Goal: Use online tool/utility: Utilize a website feature to perform a specific function

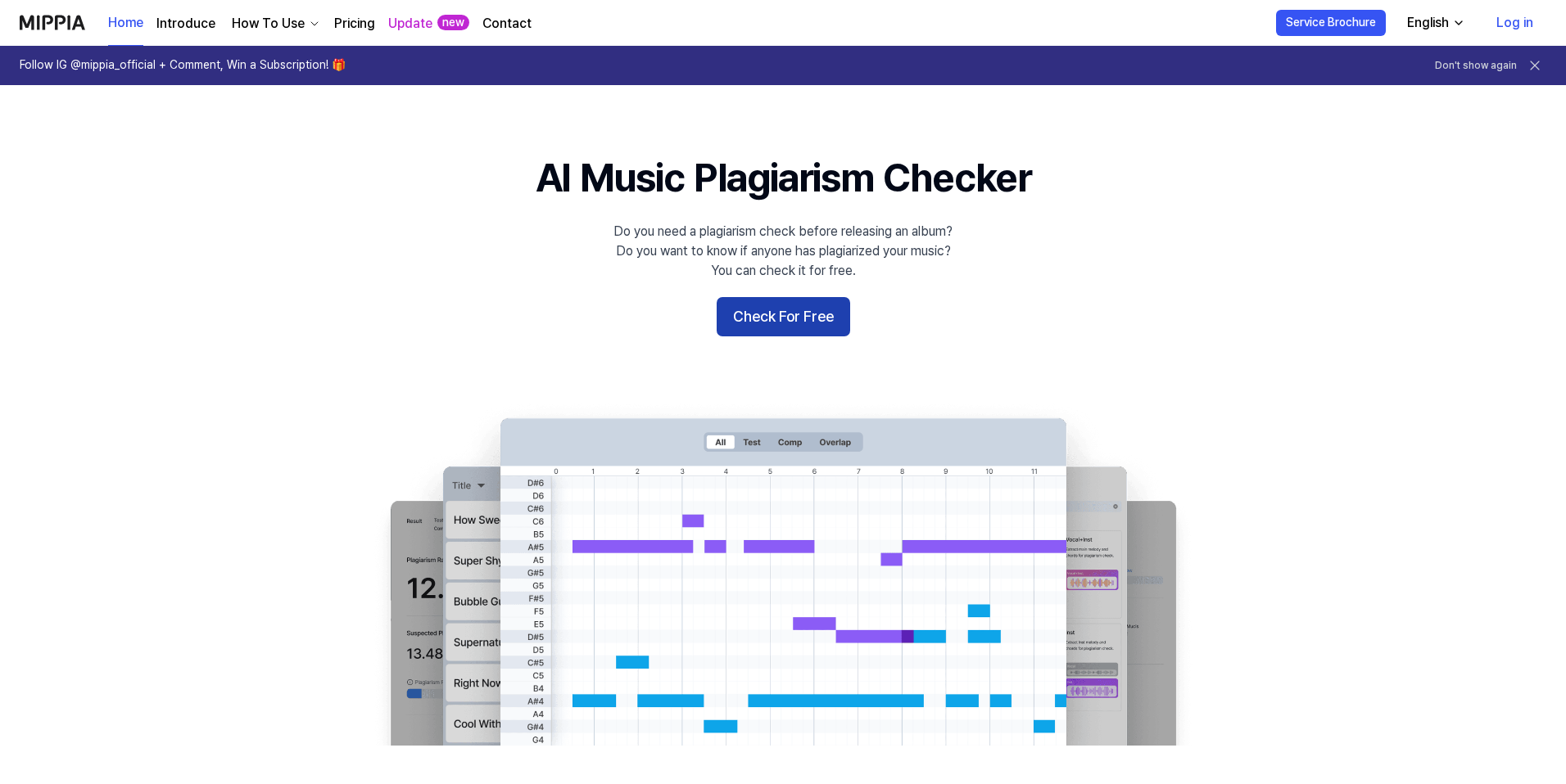
click at [755, 322] on button "Check For Free" at bounding box center [783, 317] width 133 height 39
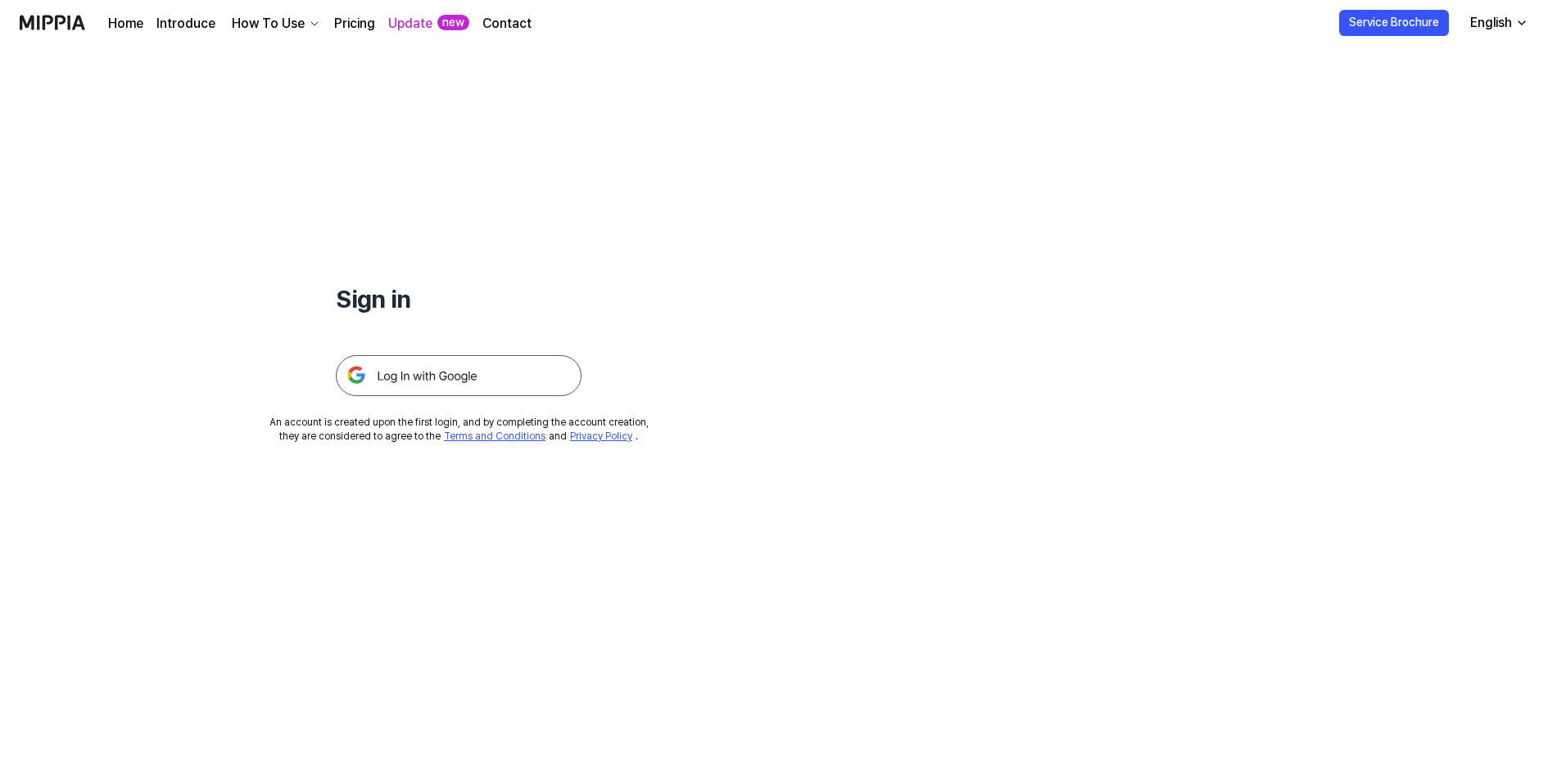
drag, startPoint x: 383, startPoint y: 387, endPoint x: 393, endPoint y: 388, distance: 10.0
click at [383, 387] on img at bounding box center [459, 375] width 246 height 41
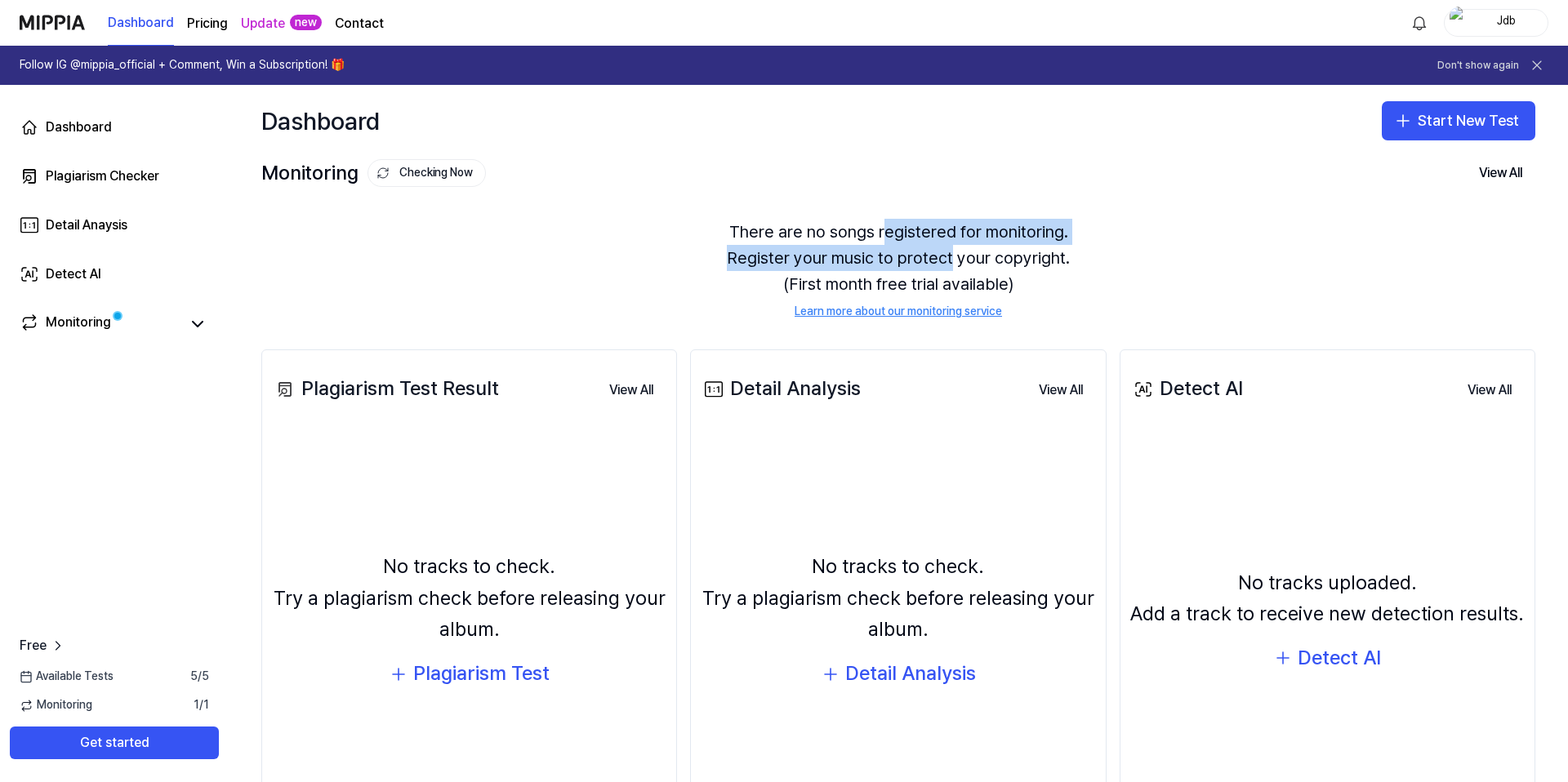
drag, startPoint x: 941, startPoint y: 231, endPoint x: 948, endPoint y: 260, distance: 29.8
click at [948, 260] on div "There are no songs registered for monitoring. Register your music to protect yo…" at bounding box center [897, 269] width 1274 height 141
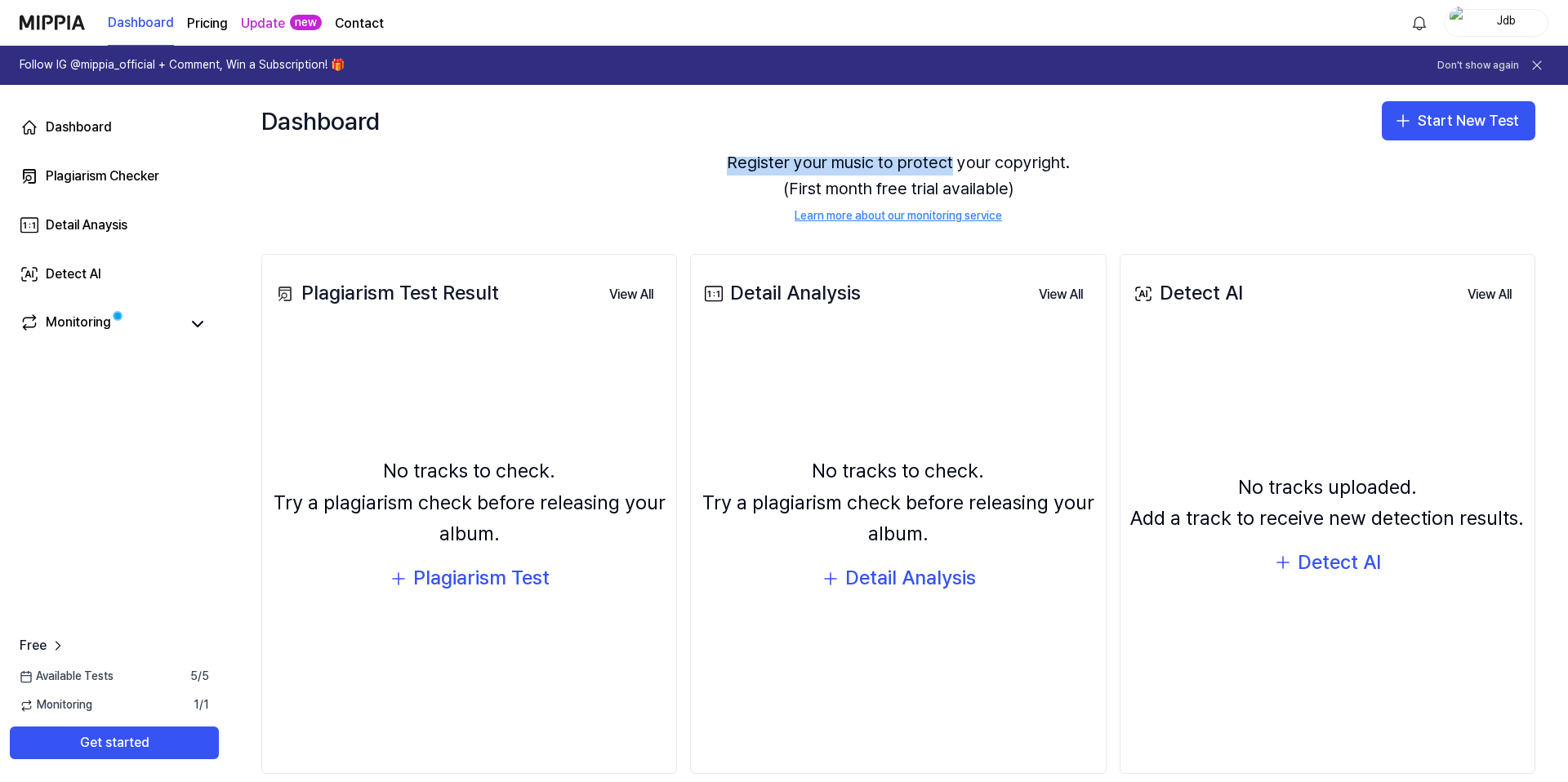
scroll to position [95, 0]
click at [450, 584] on div "Plagiarism Test" at bounding box center [481, 579] width 136 height 31
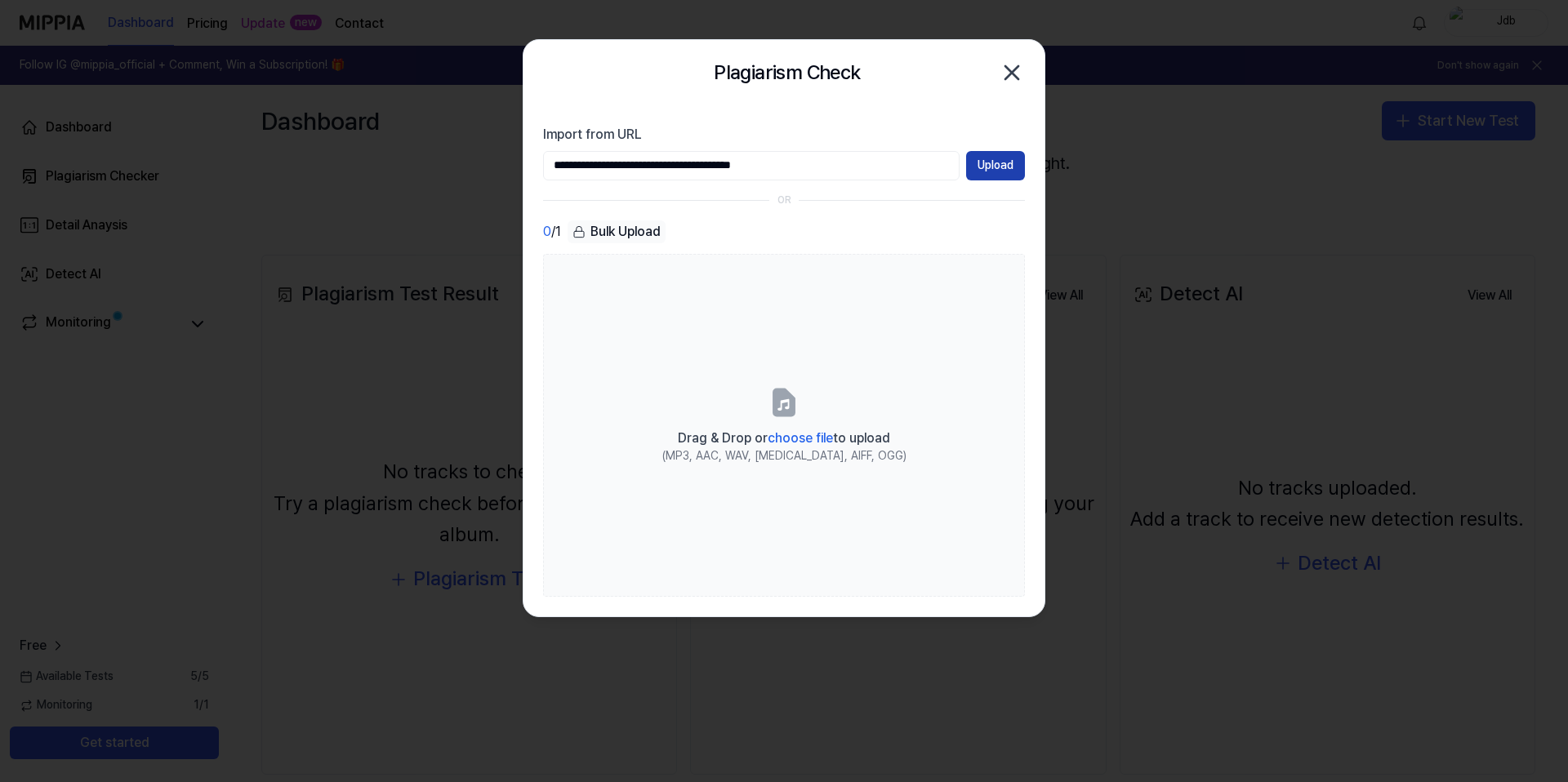
type input "**********"
click at [1002, 168] on button "Upload" at bounding box center [995, 166] width 58 height 30
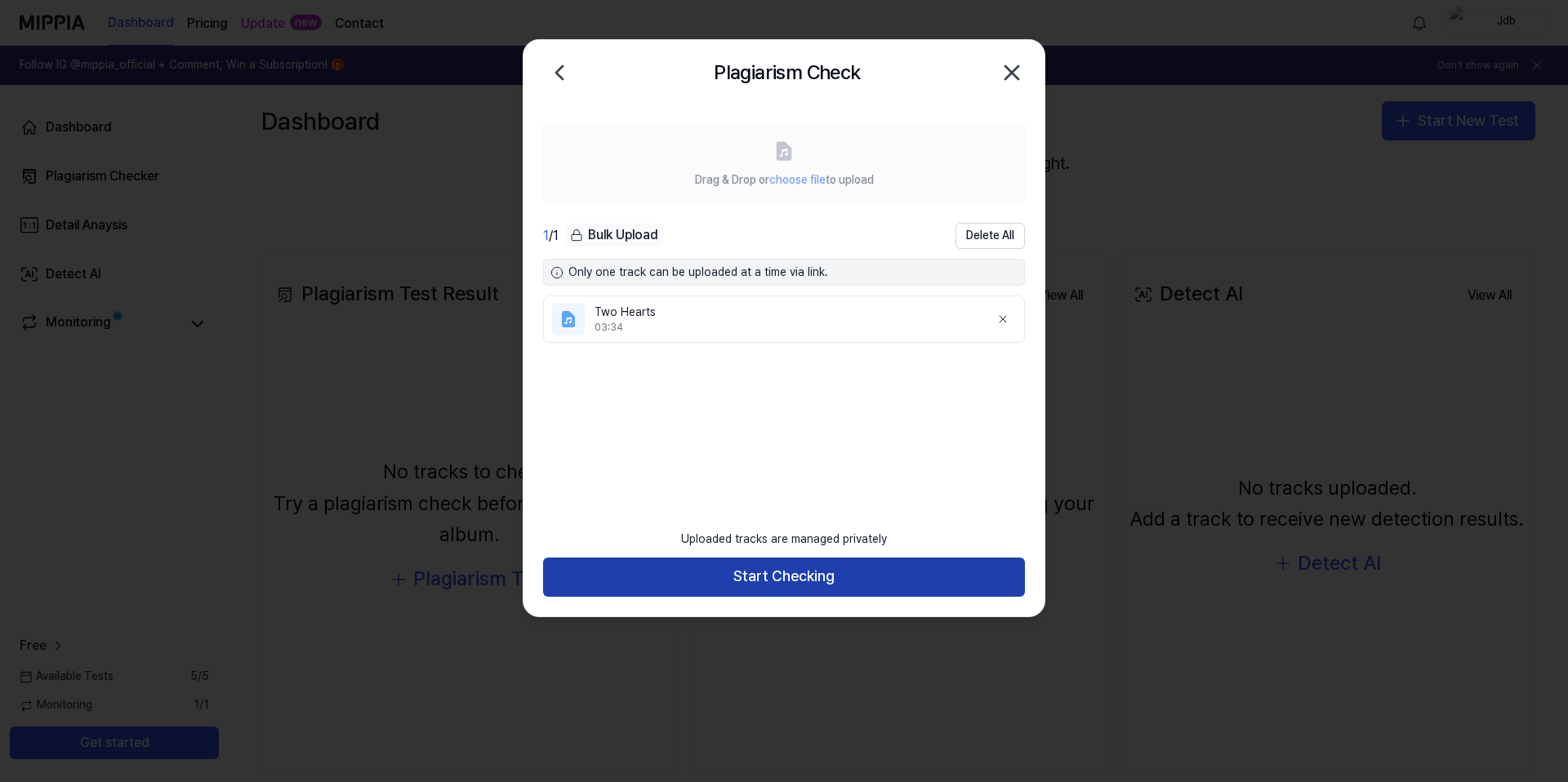
click at [675, 587] on button "Start Checking" at bounding box center [784, 577] width 482 height 39
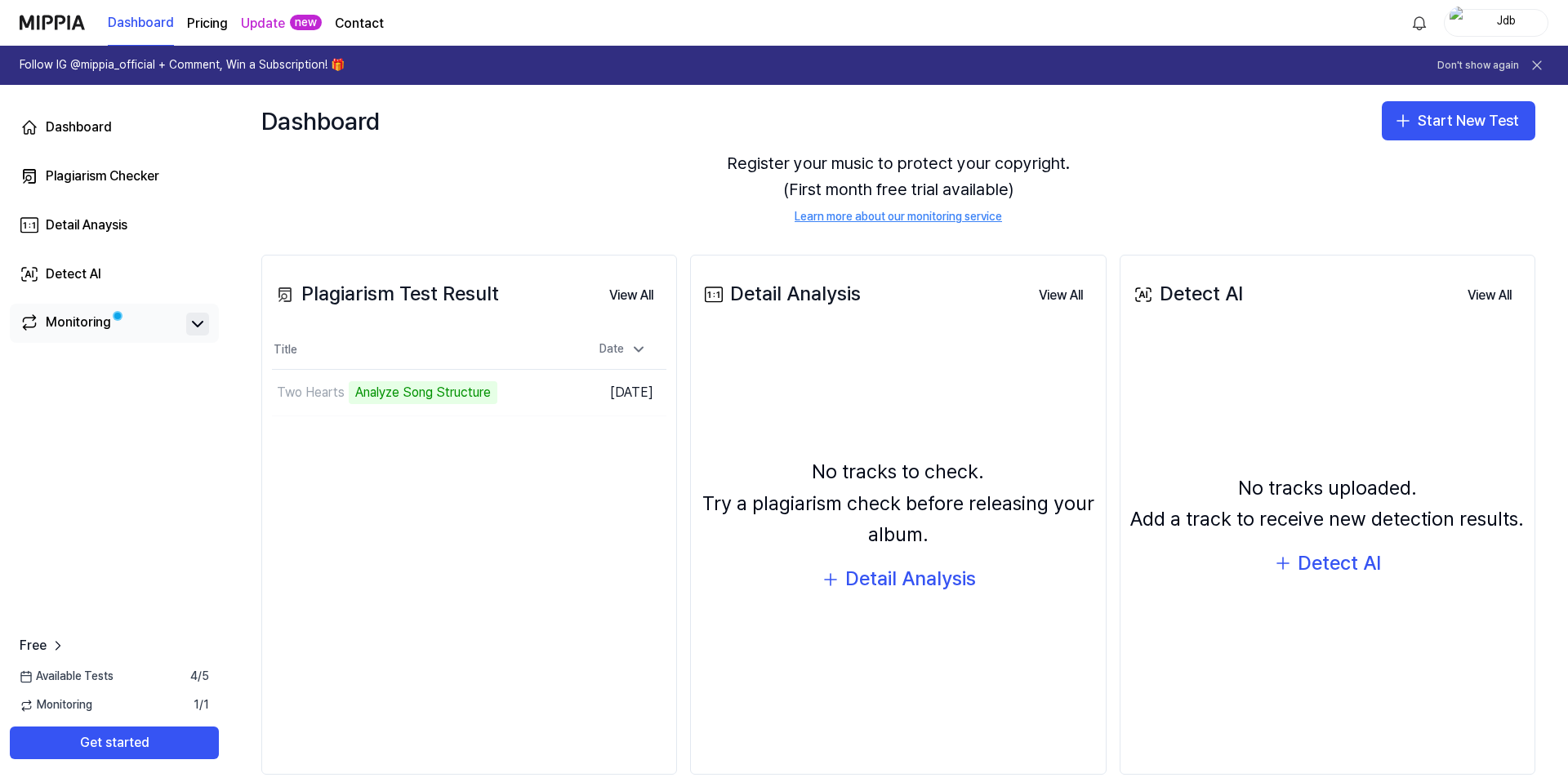
click at [205, 317] on icon at bounding box center [197, 324] width 19 height 19
click at [201, 318] on icon at bounding box center [197, 324] width 19 height 19
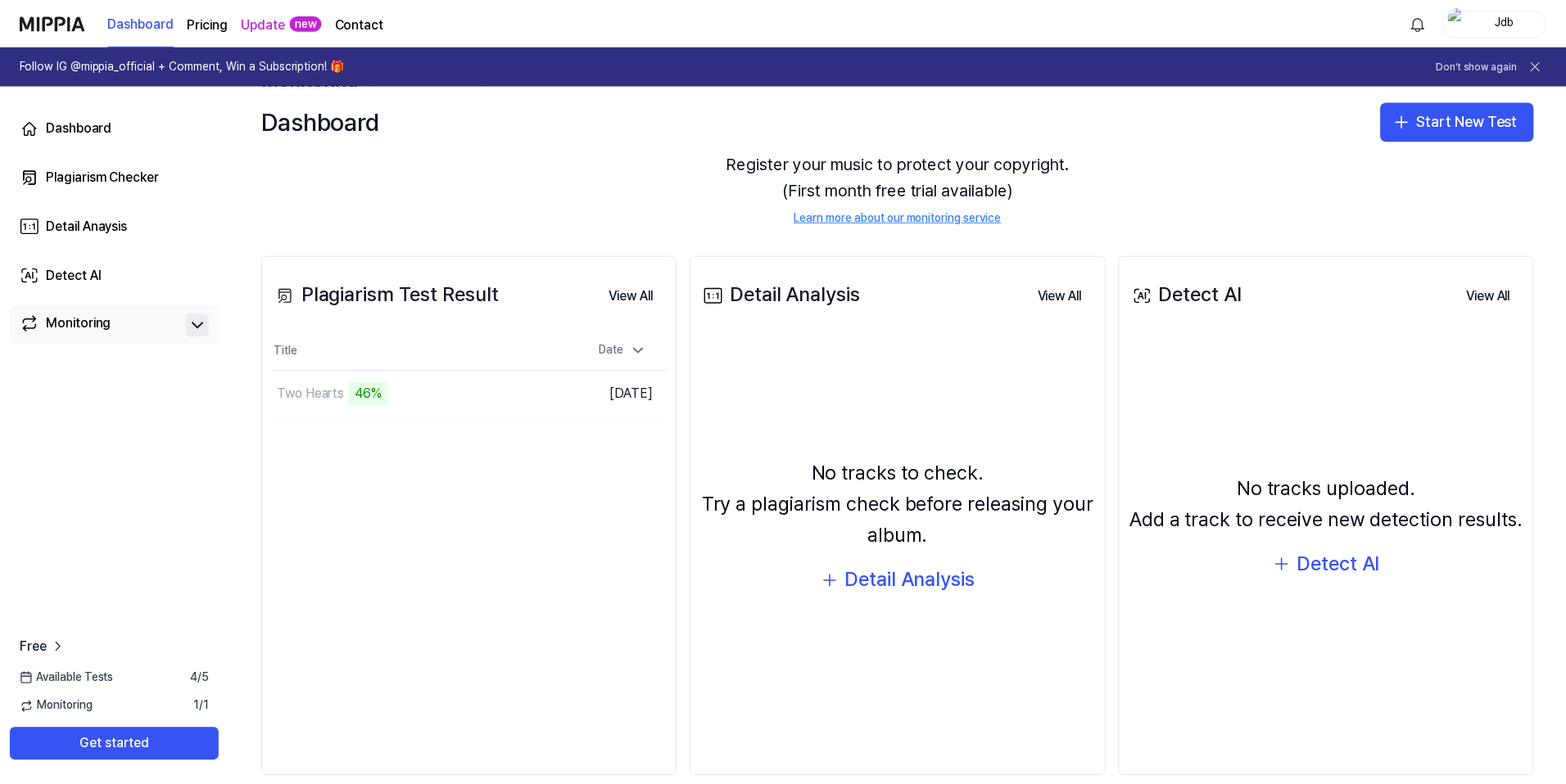
scroll to position [121, 0]
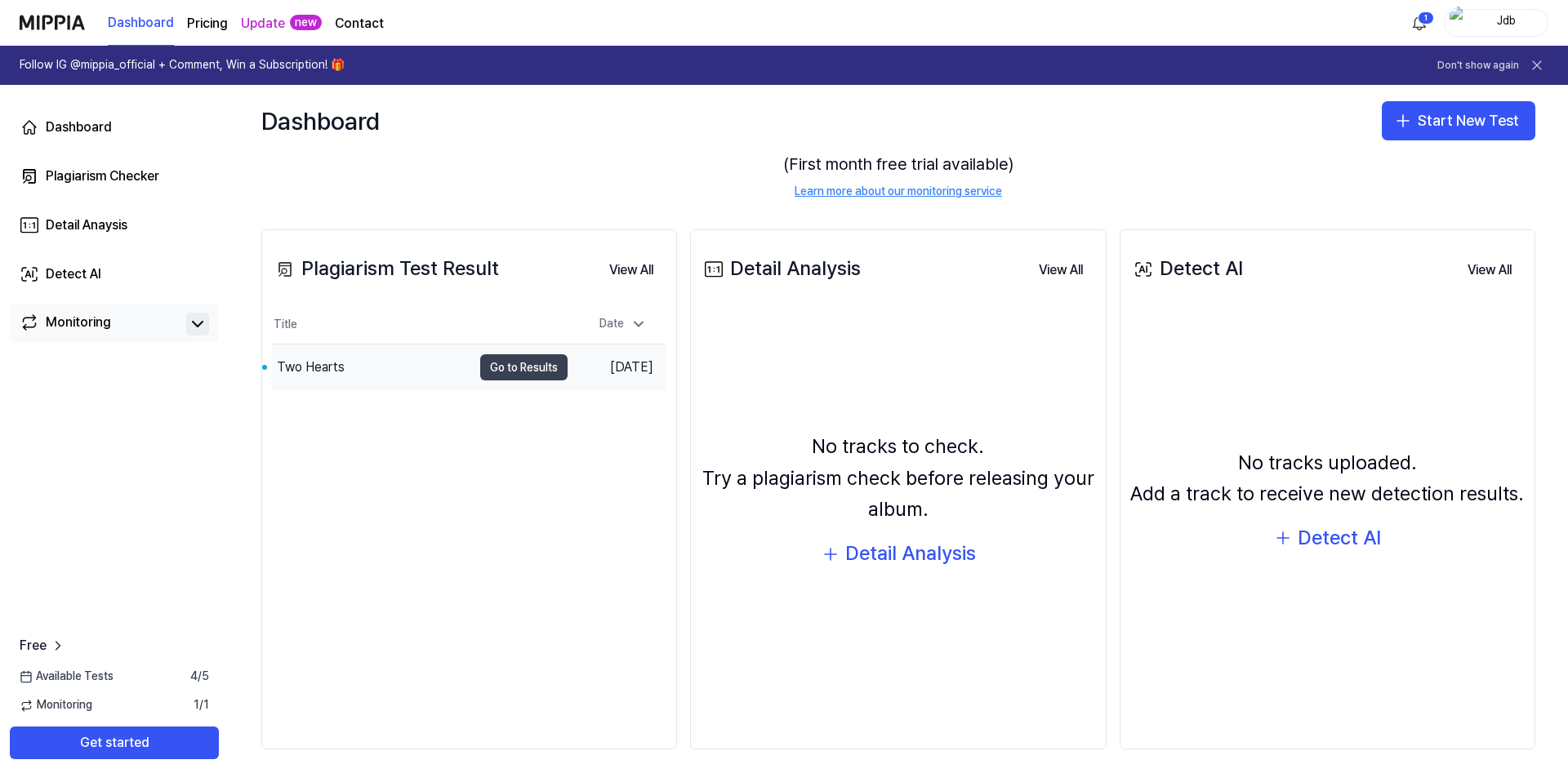
click at [483, 374] on button "Go to Results" at bounding box center [524, 367] width 87 height 26
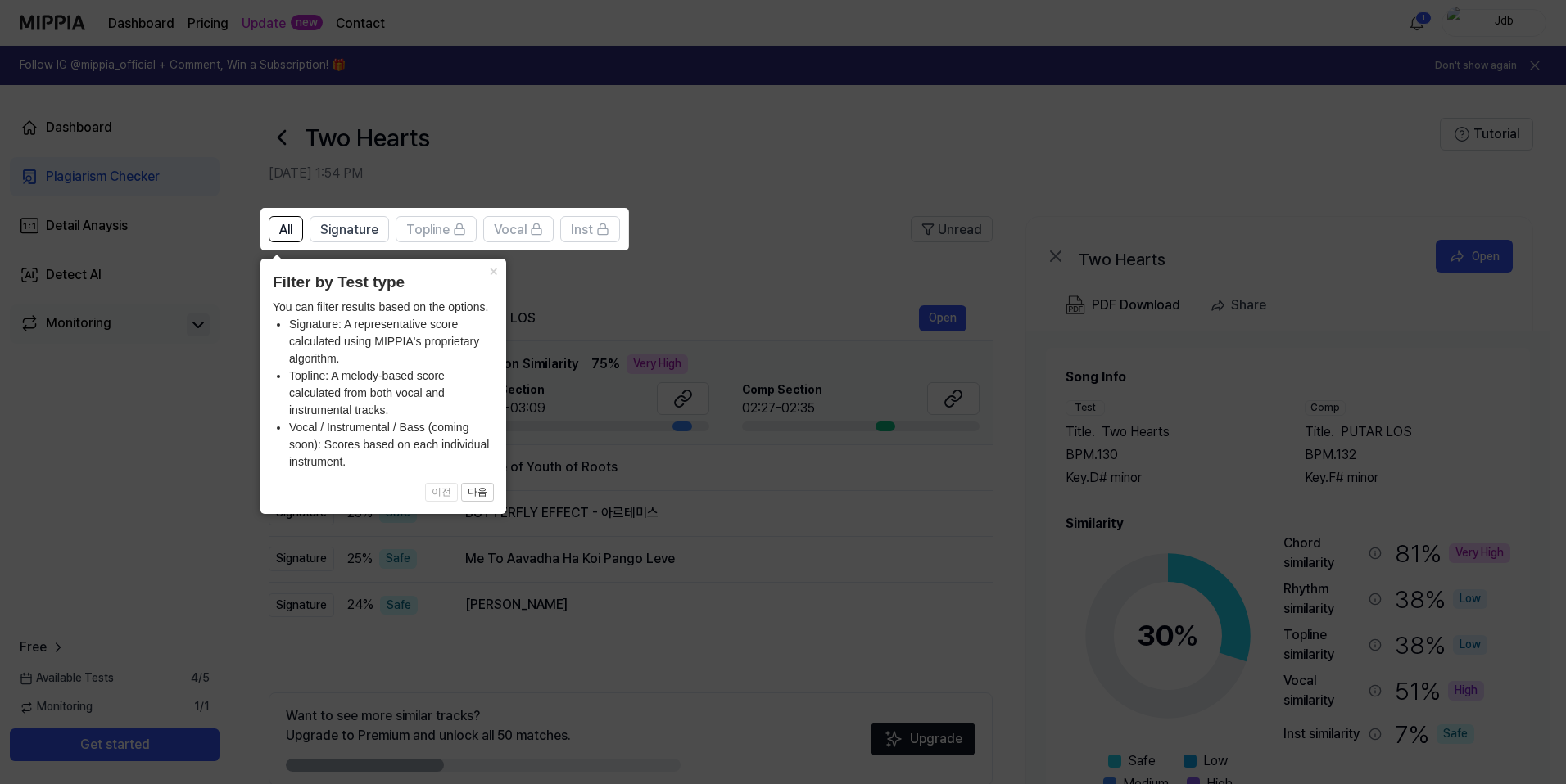
click at [799, 255] on icon at bounding box center [786, 392] width 1572 height 784
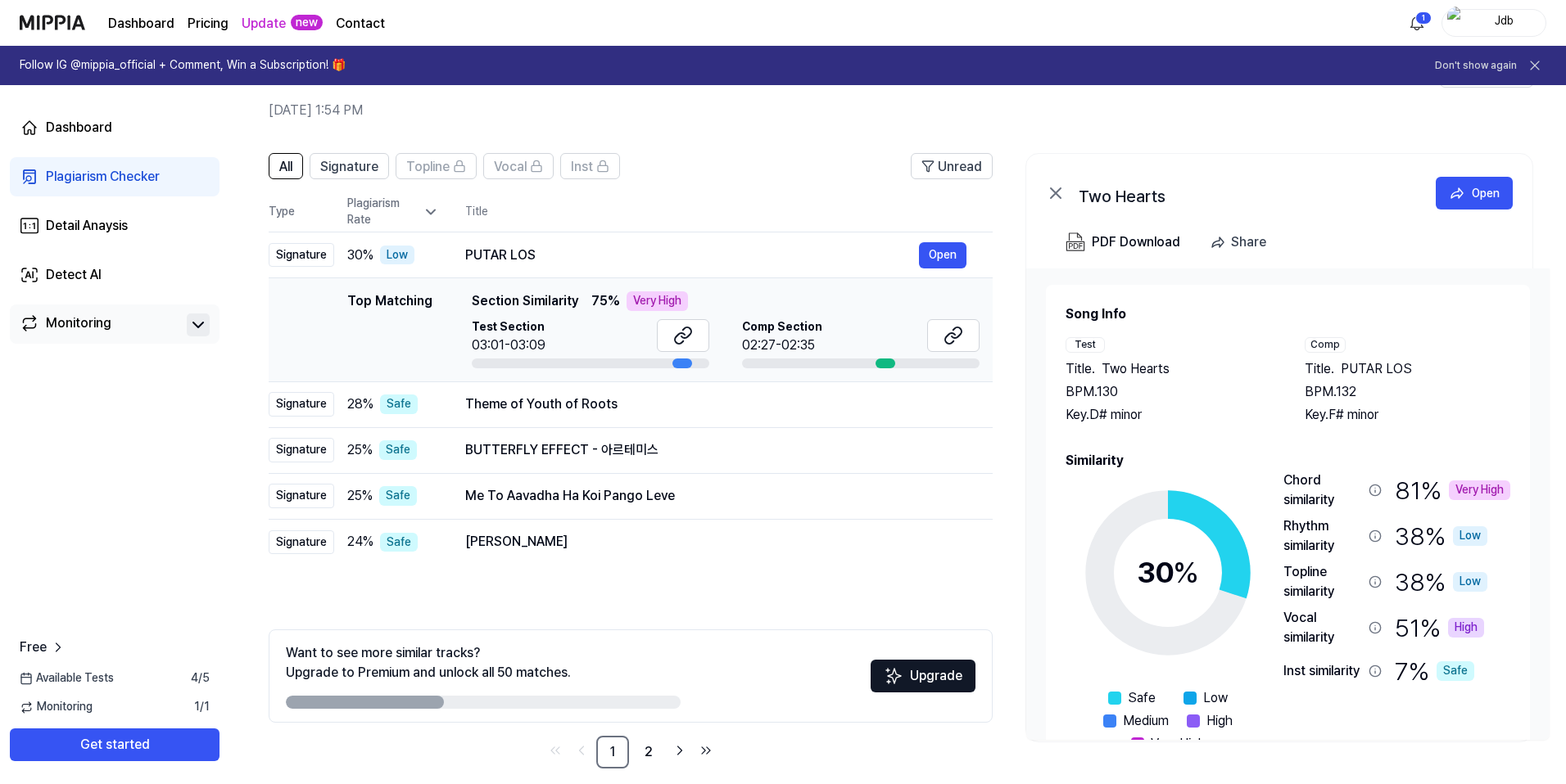
scroll to position [80, 0]
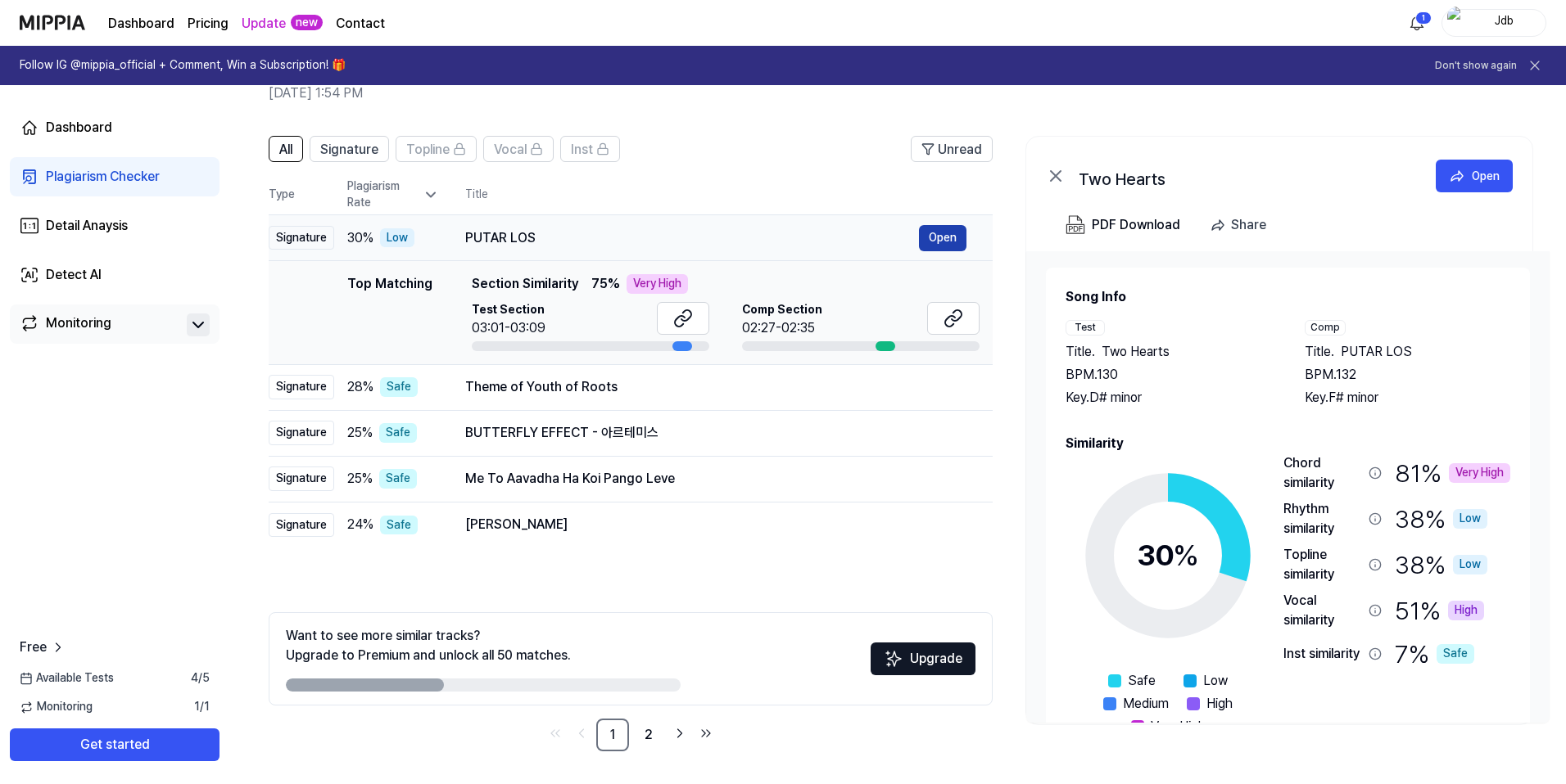
click at [946, 248] on button "Open" at bounding box center [943, 238] width 47 height 26
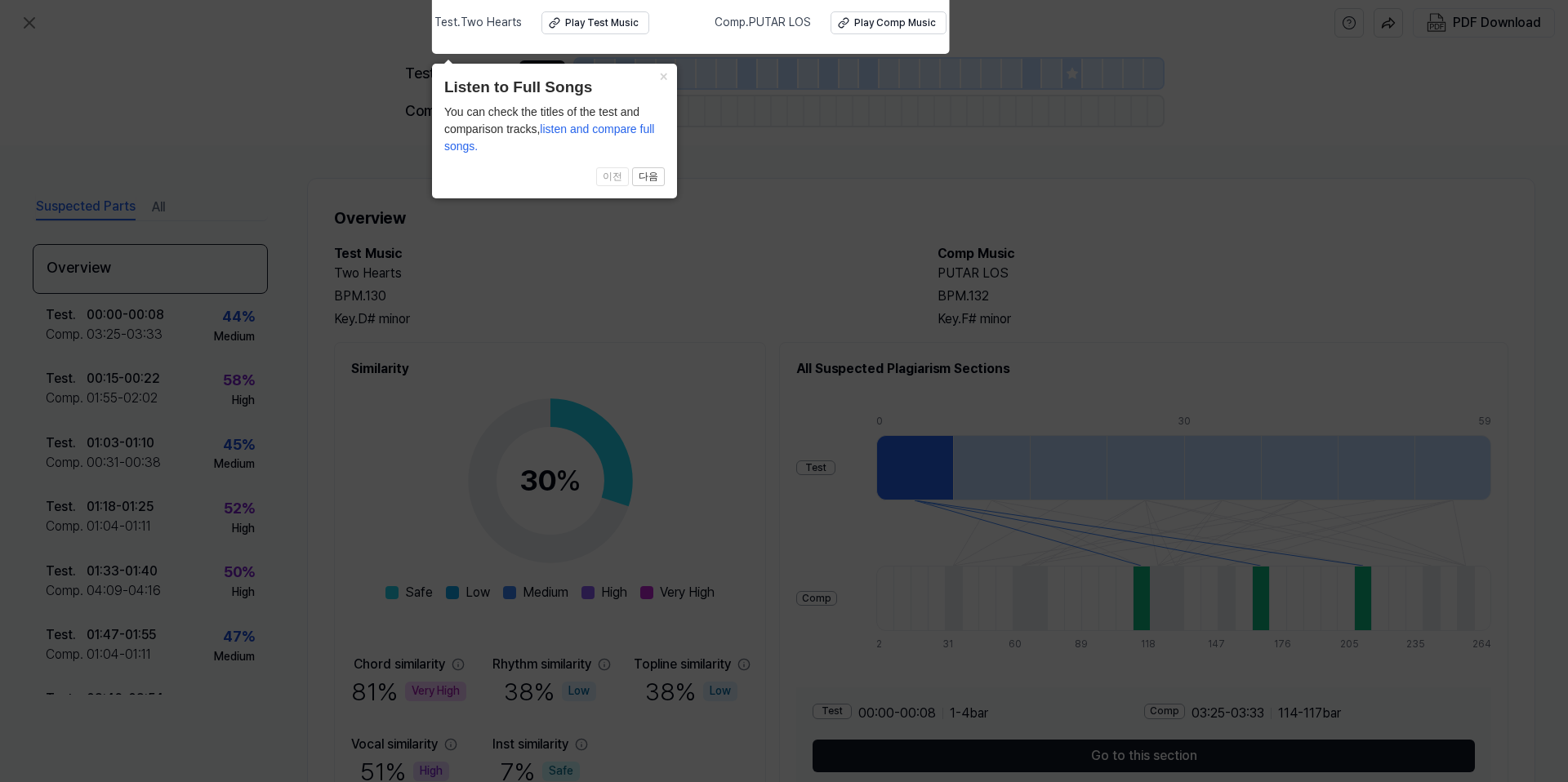
click at [798, 199] on icon at bounding box center [784, 388] width 1568 height 791
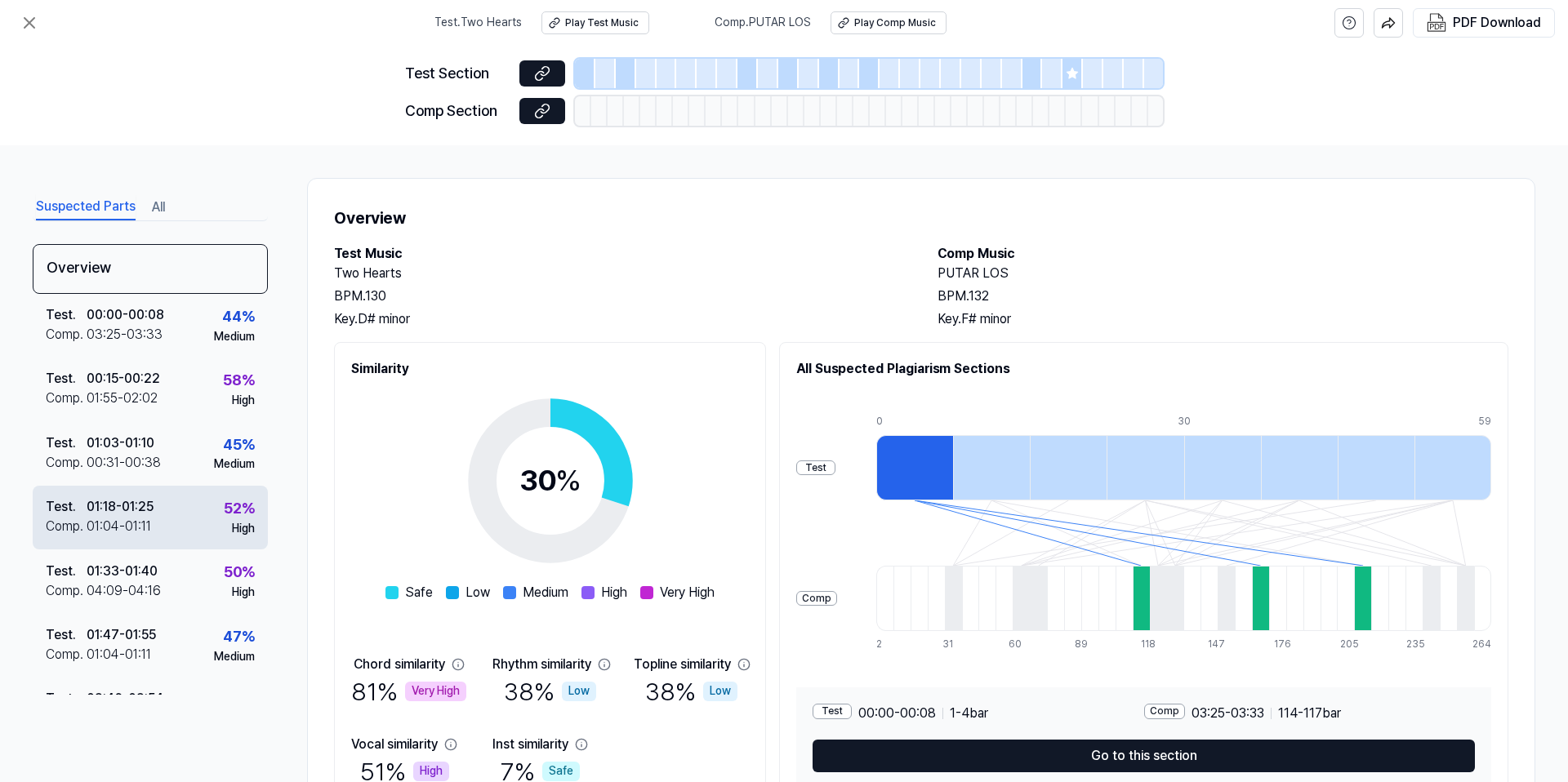
click at [149, 539] on div "Test . 01:18 - 01:25 Comp . 01:04 - 01:11 52 % High" at bounding box center [149, 518] width 235 height 64
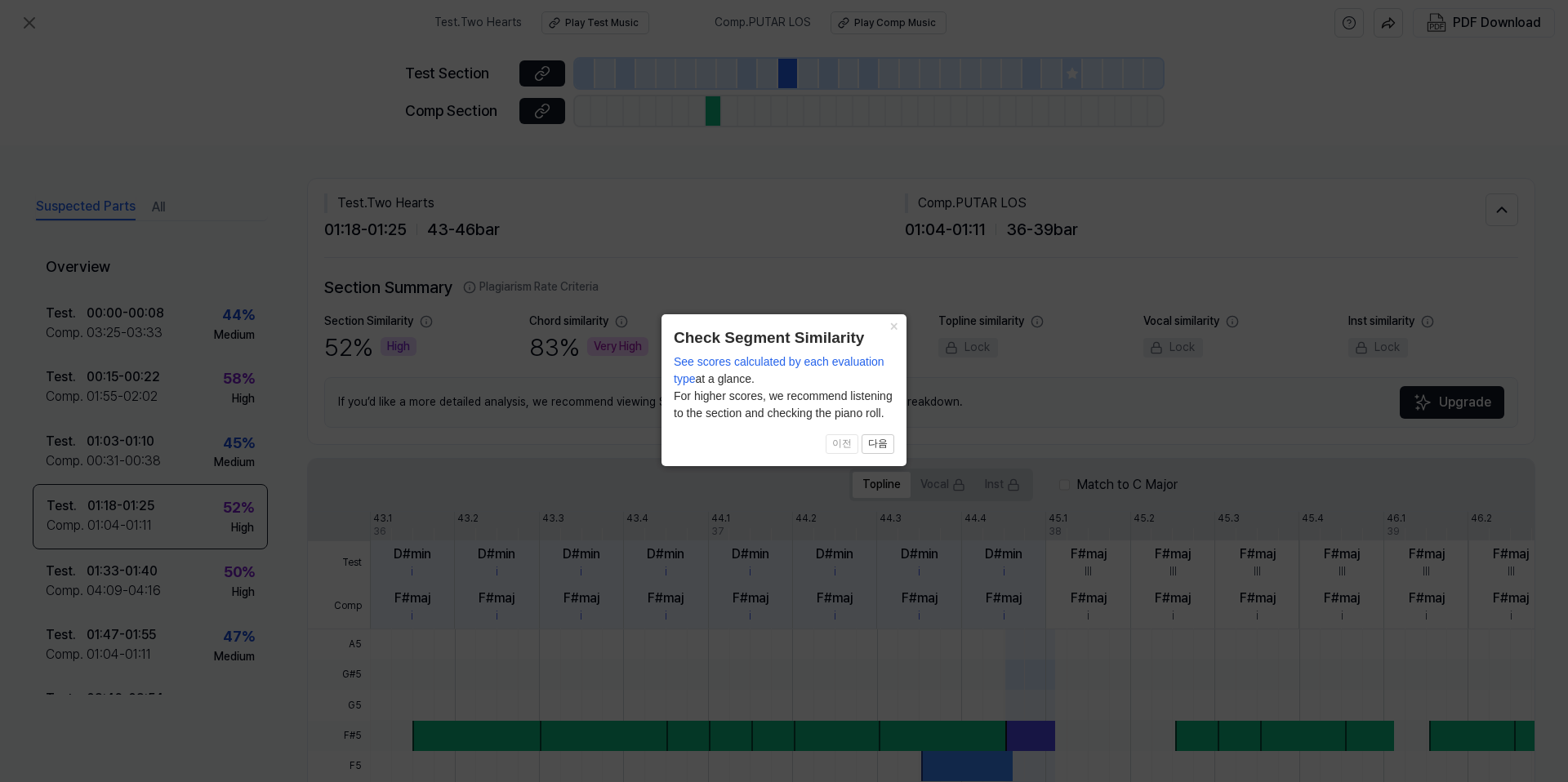
click at [891, 326] on button "×" at bounding box center [893, 326] width 26 height 23
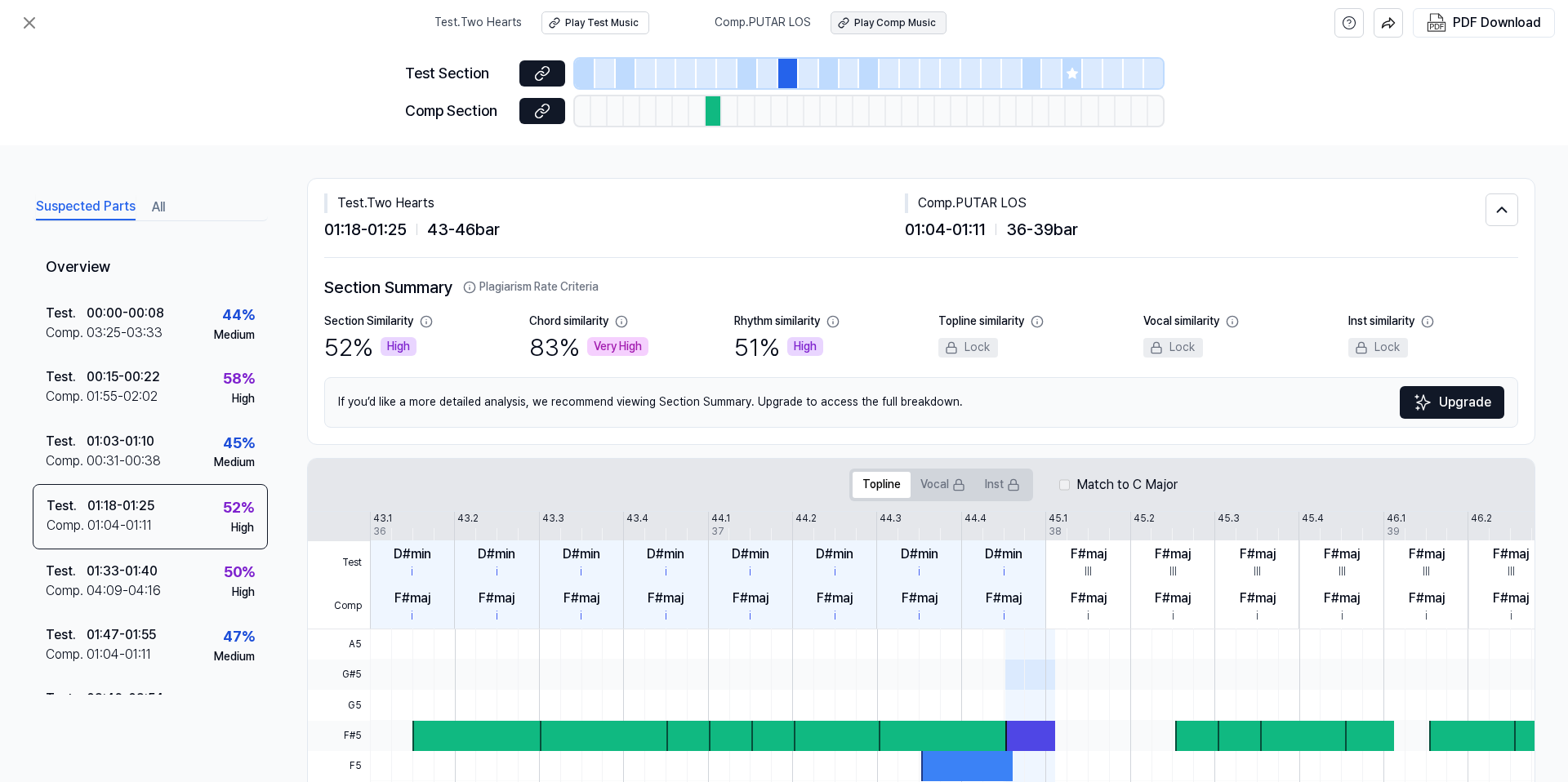
click at [866, 30] on div "Play Comp Music" at bounding box center [896, 24] width 82 height 14
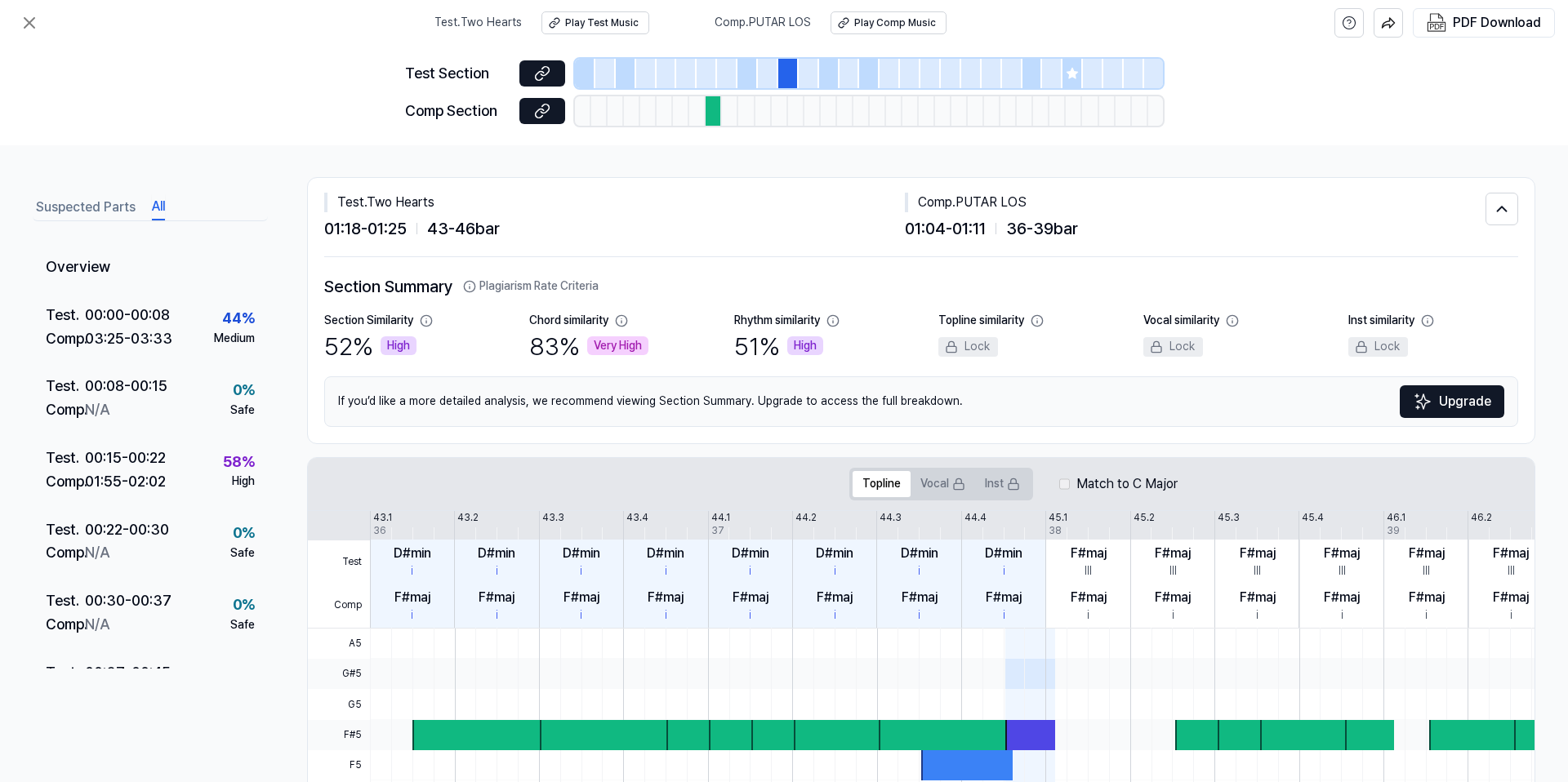
click at [157, 205] on button "All" at bounding box center [158, 208] width 13 height 26
click at [170, 473] on div "Test . 00:15 - 00:22 Comp . 01:55 - 02:02 58 % High" at bounding box center [149, 471] width 235 height 72
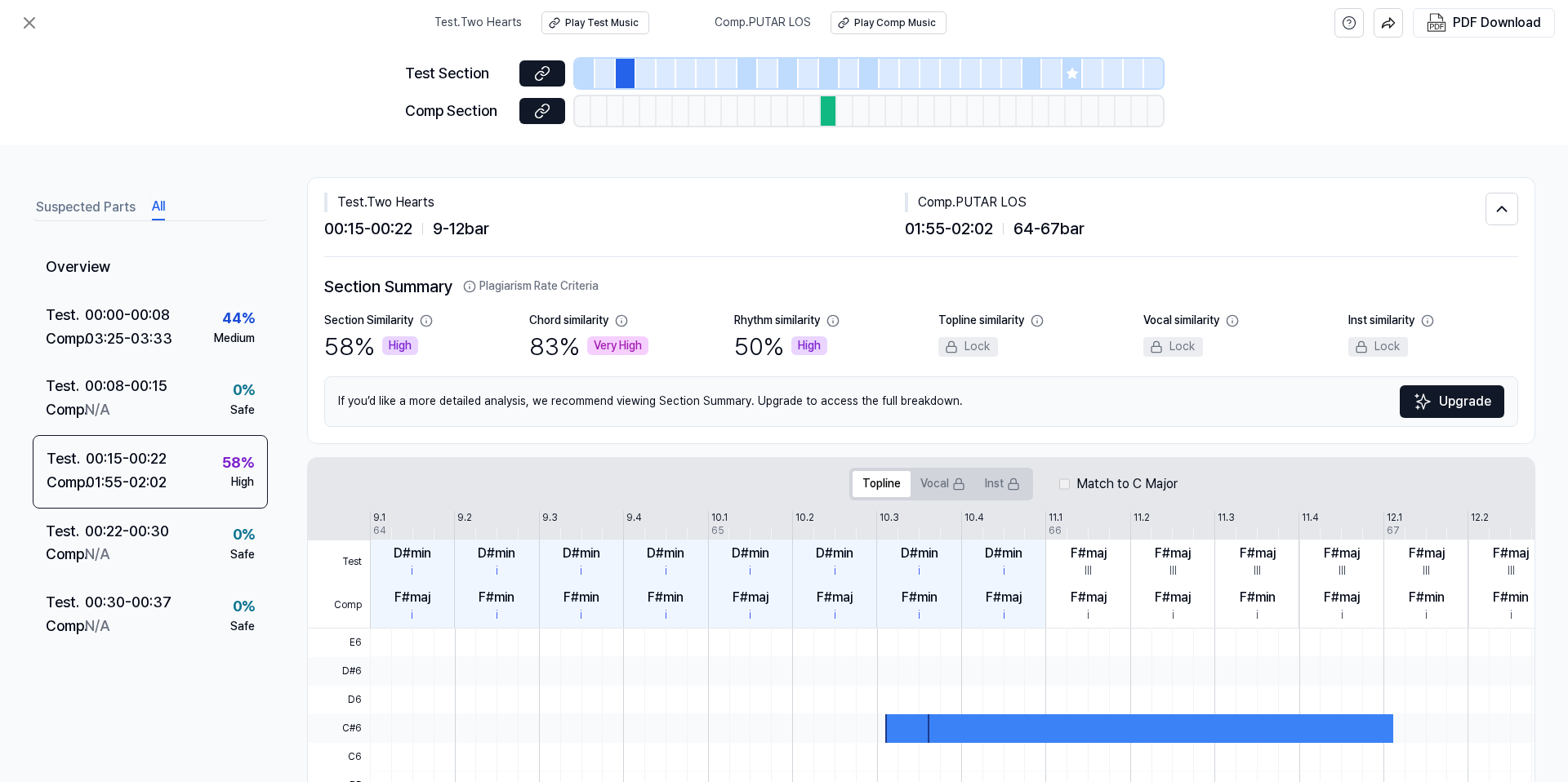
scroll to position [0, 0]
click at [30, 19] on icon at bounding box center [29, 23] width 19 height 19
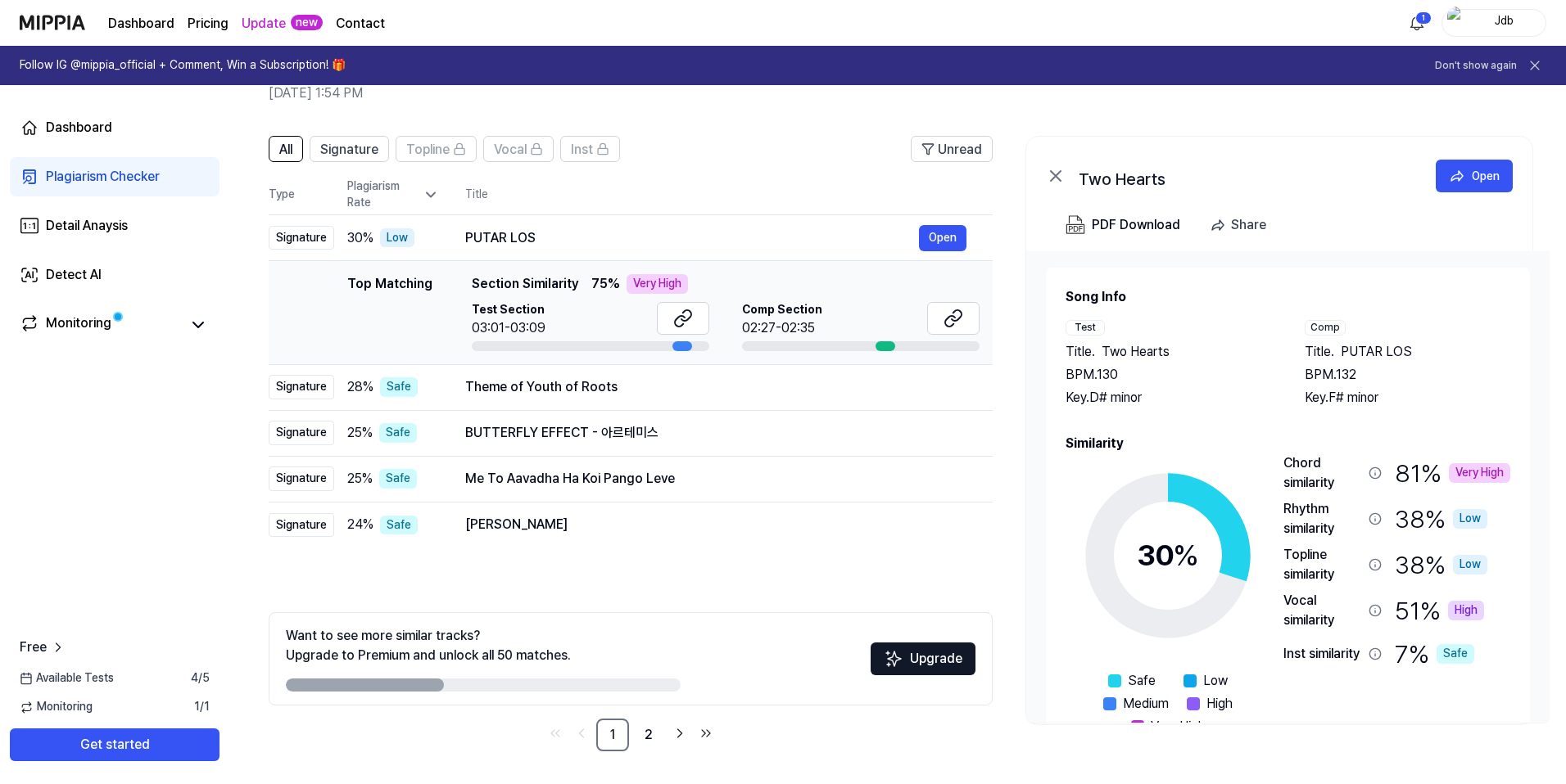
scroll to position [50, 0]
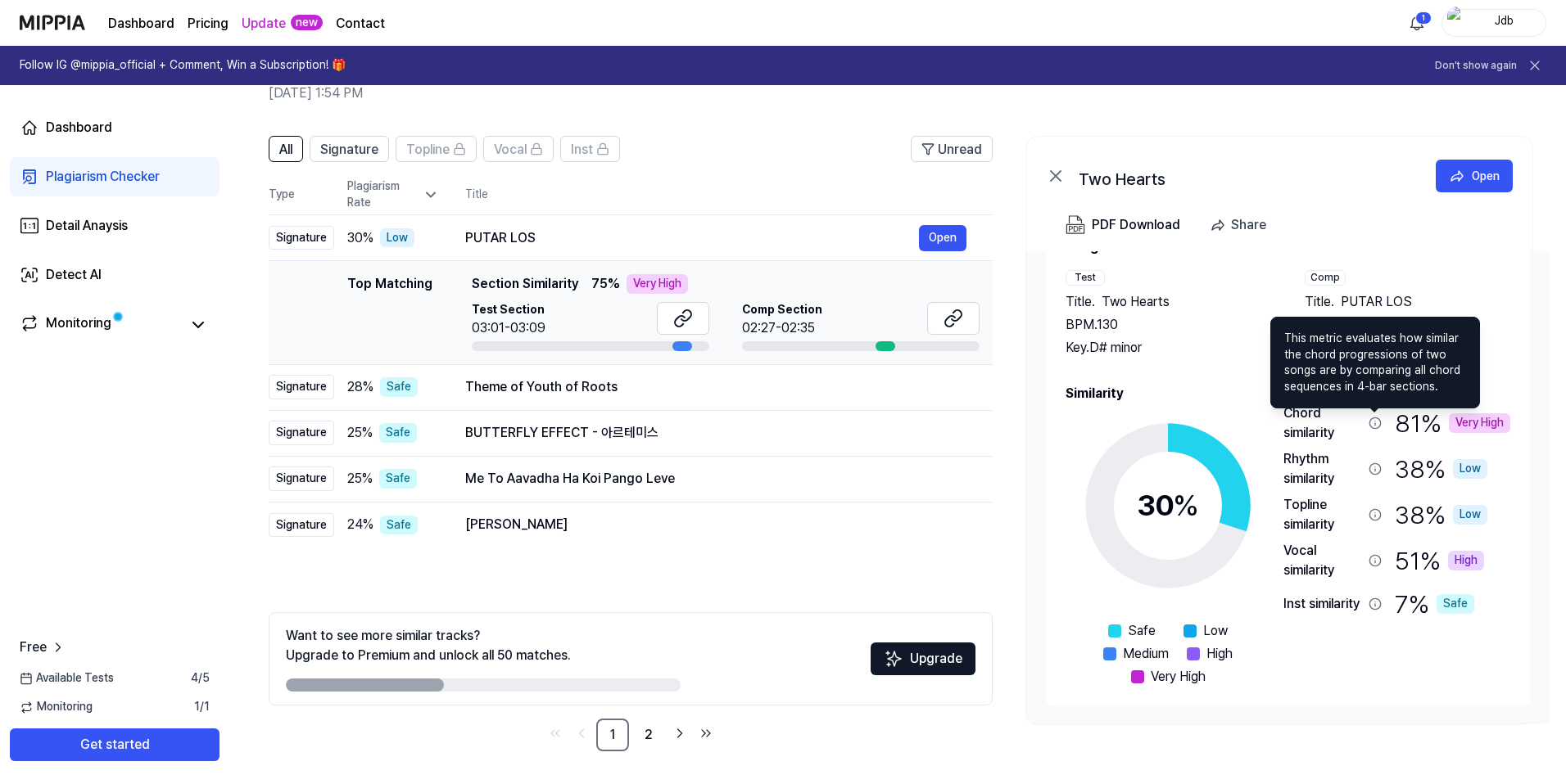
click at [1376, 426] on icon at bounding box center [1374, 423] width 13 height 13
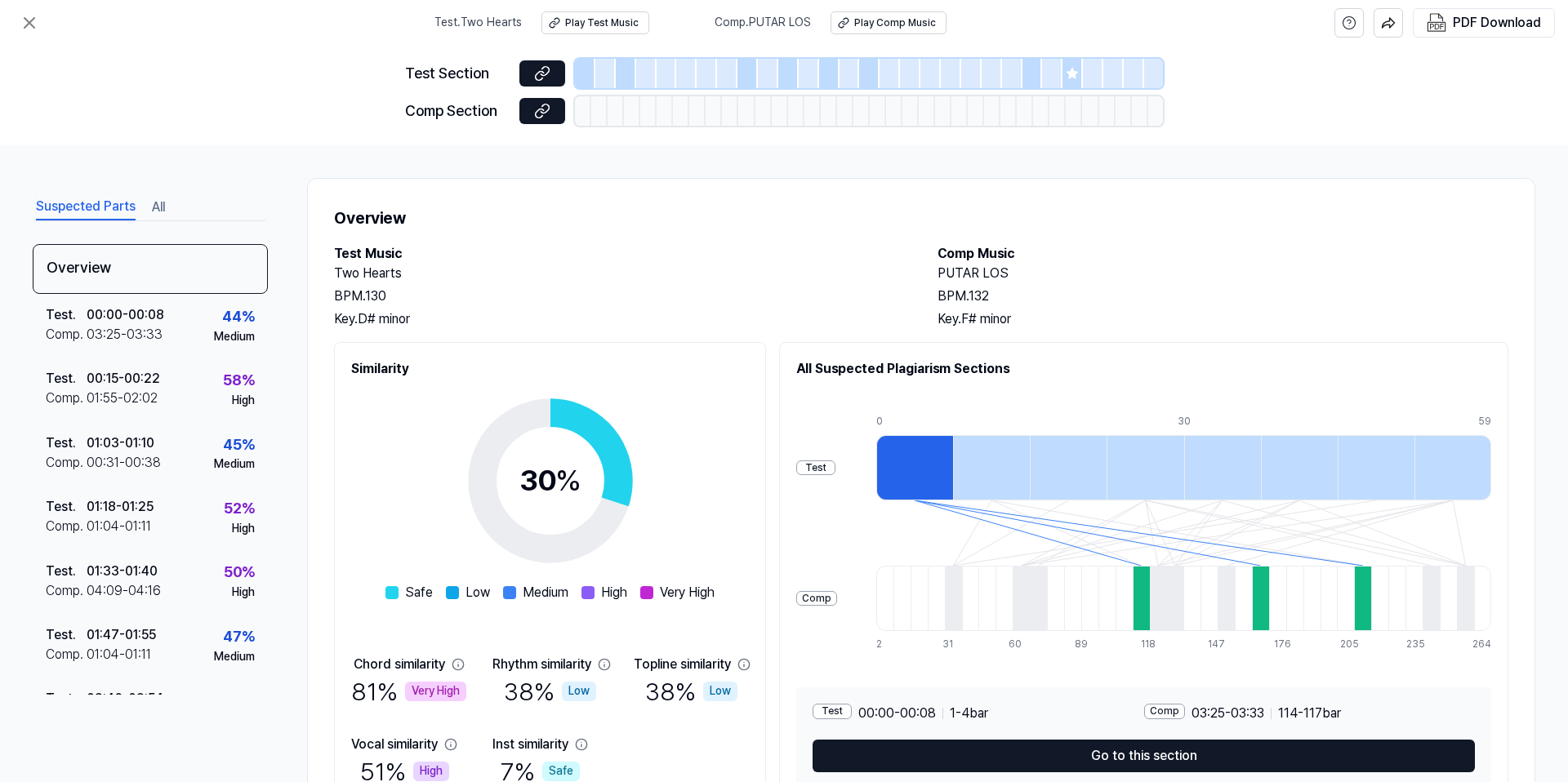
click at [1147, 610] on div at bounding box center [1142, 598] width 17 height 65
click at [918, 476] on div at bounding box center [915, 468] width 77 height 65
click at [836, 471] on div "Test" at bounding box center [815, 469] width 39 height 16
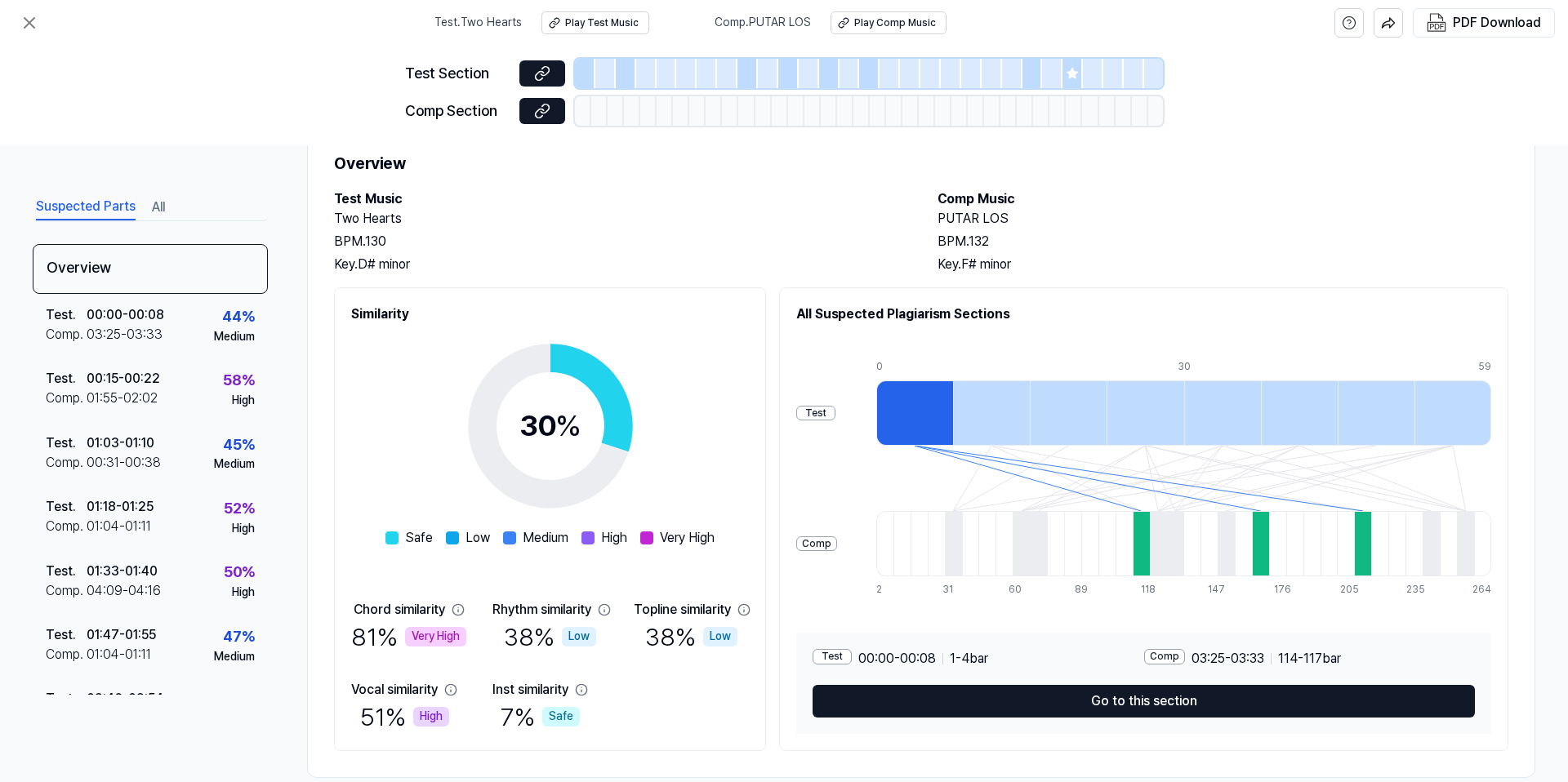
scroll to position [83, 0]
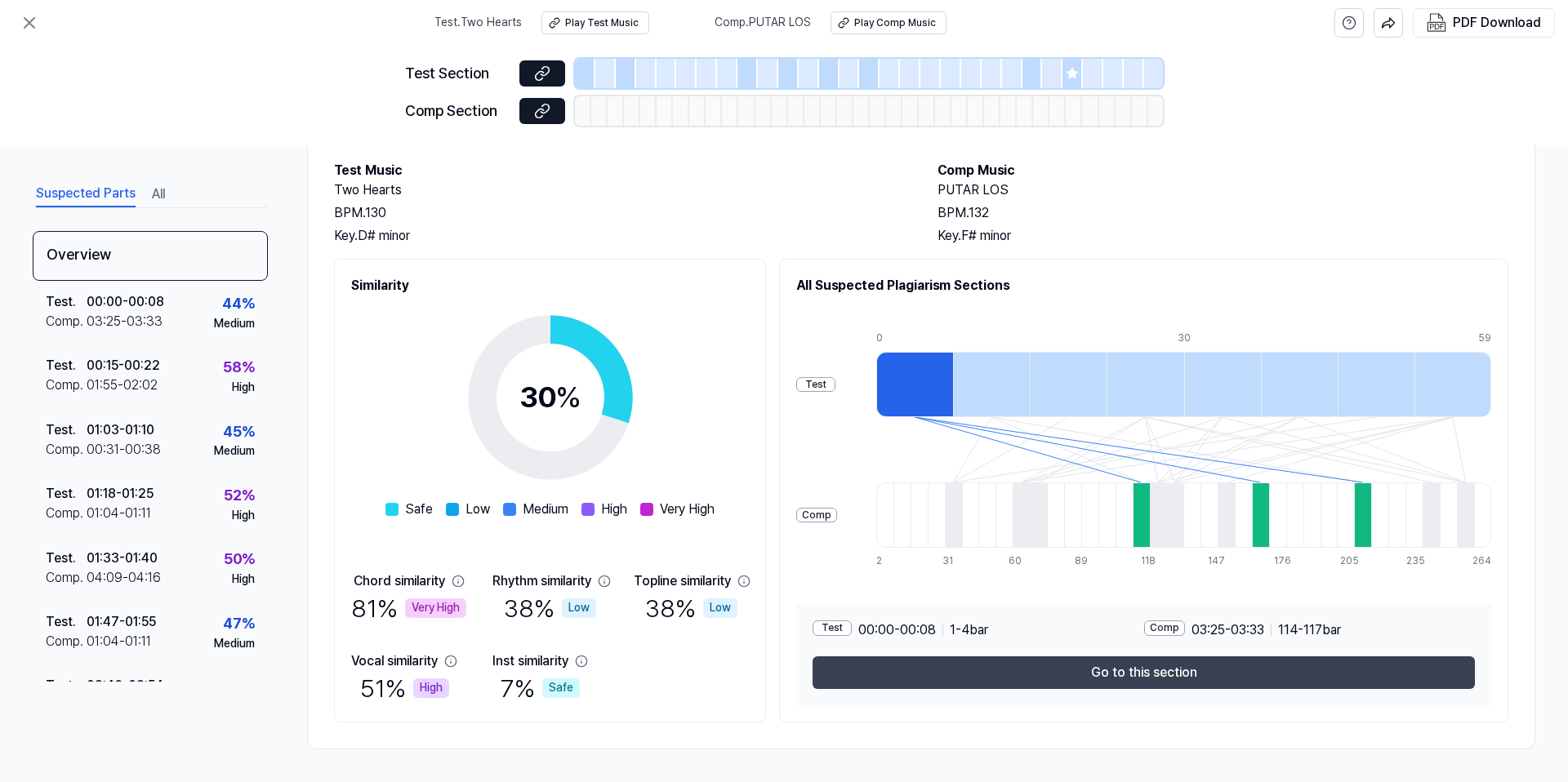
click at [1086, 680] on button "Go to this section" at bounding box center [1144, 672] width 663 height 32
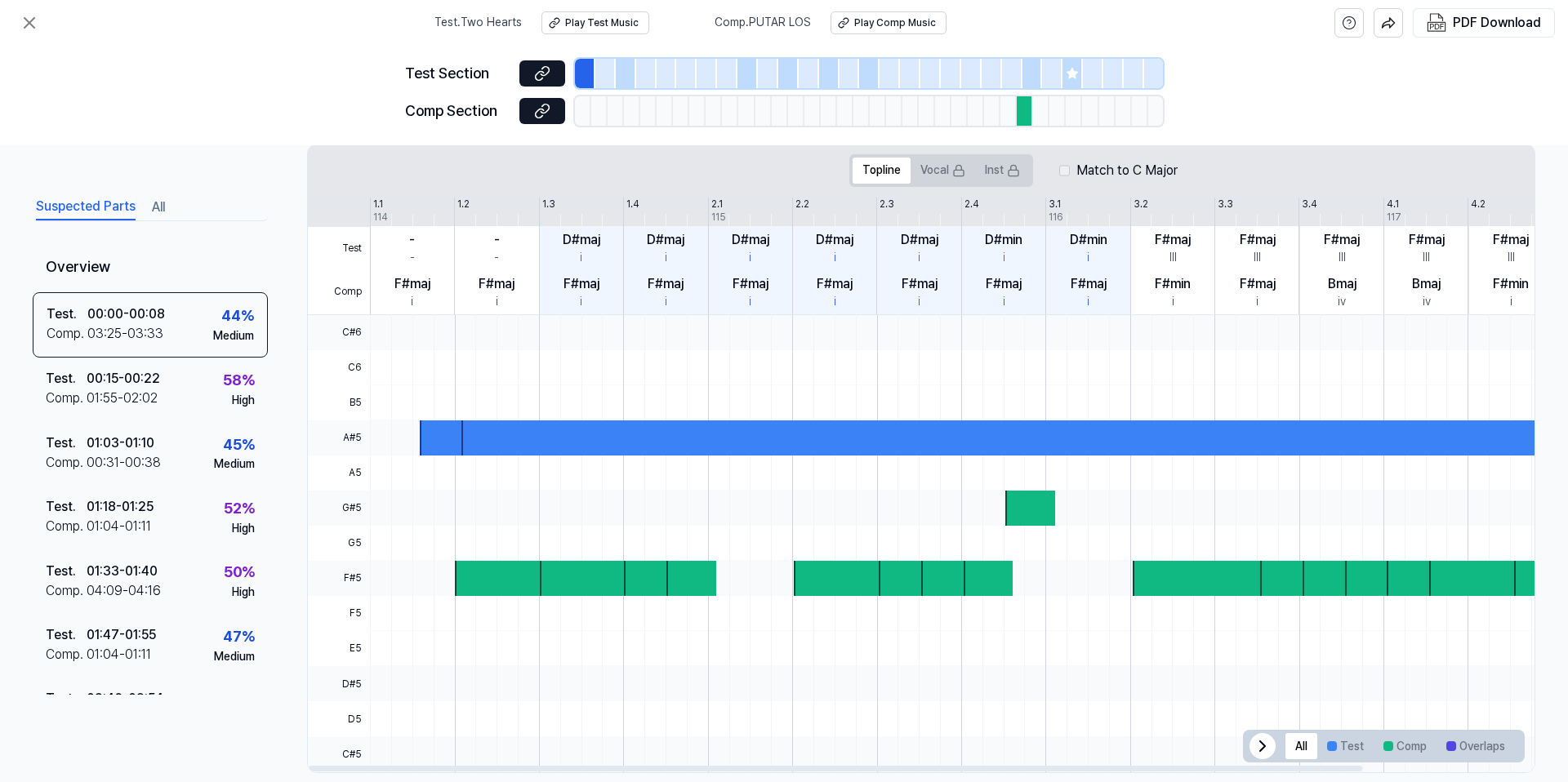
scroll to position [338, 0]
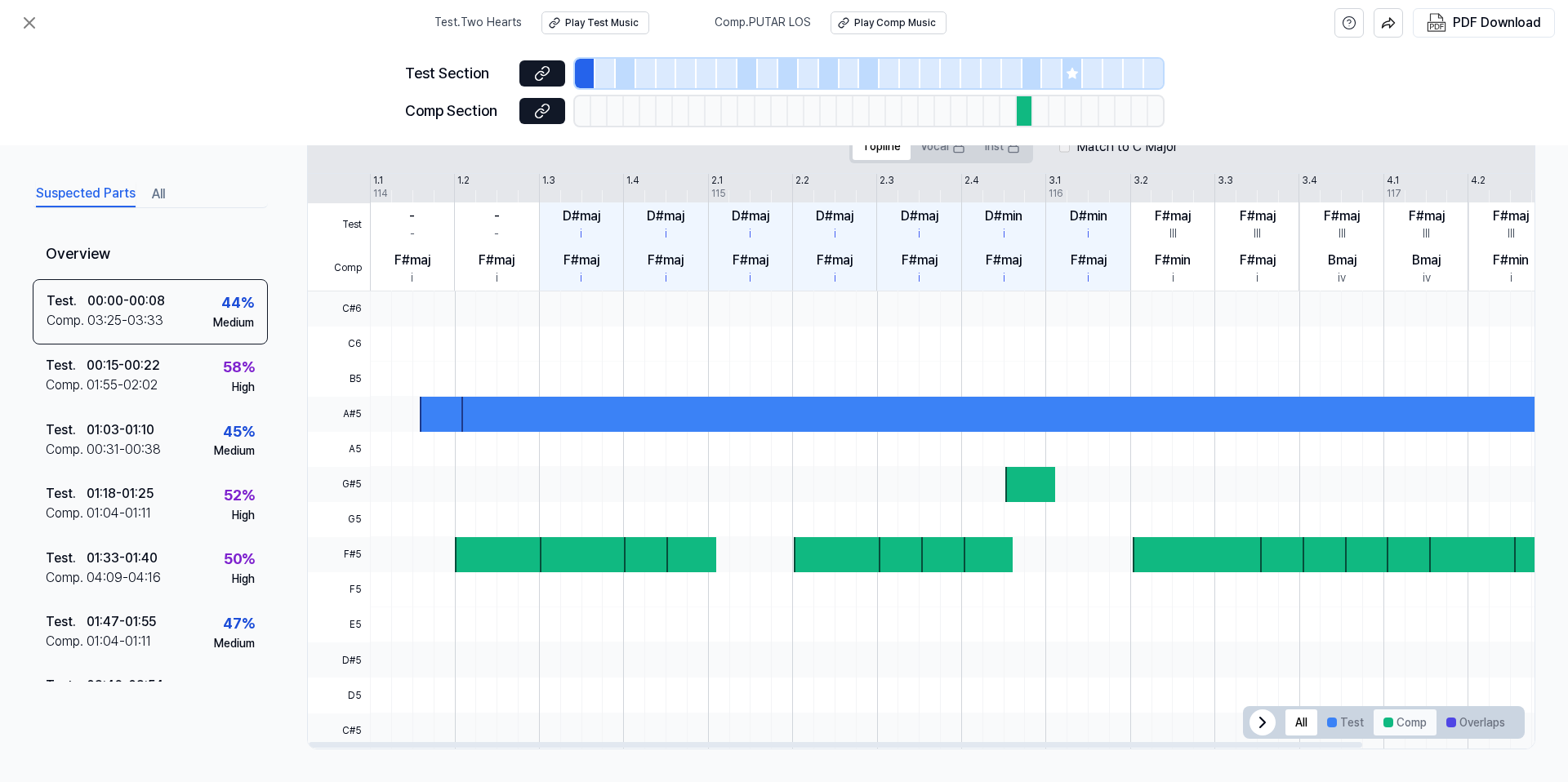
click at [1380, 716] on button "Comp" at bounding box center [1406, 723] width 63 height 26
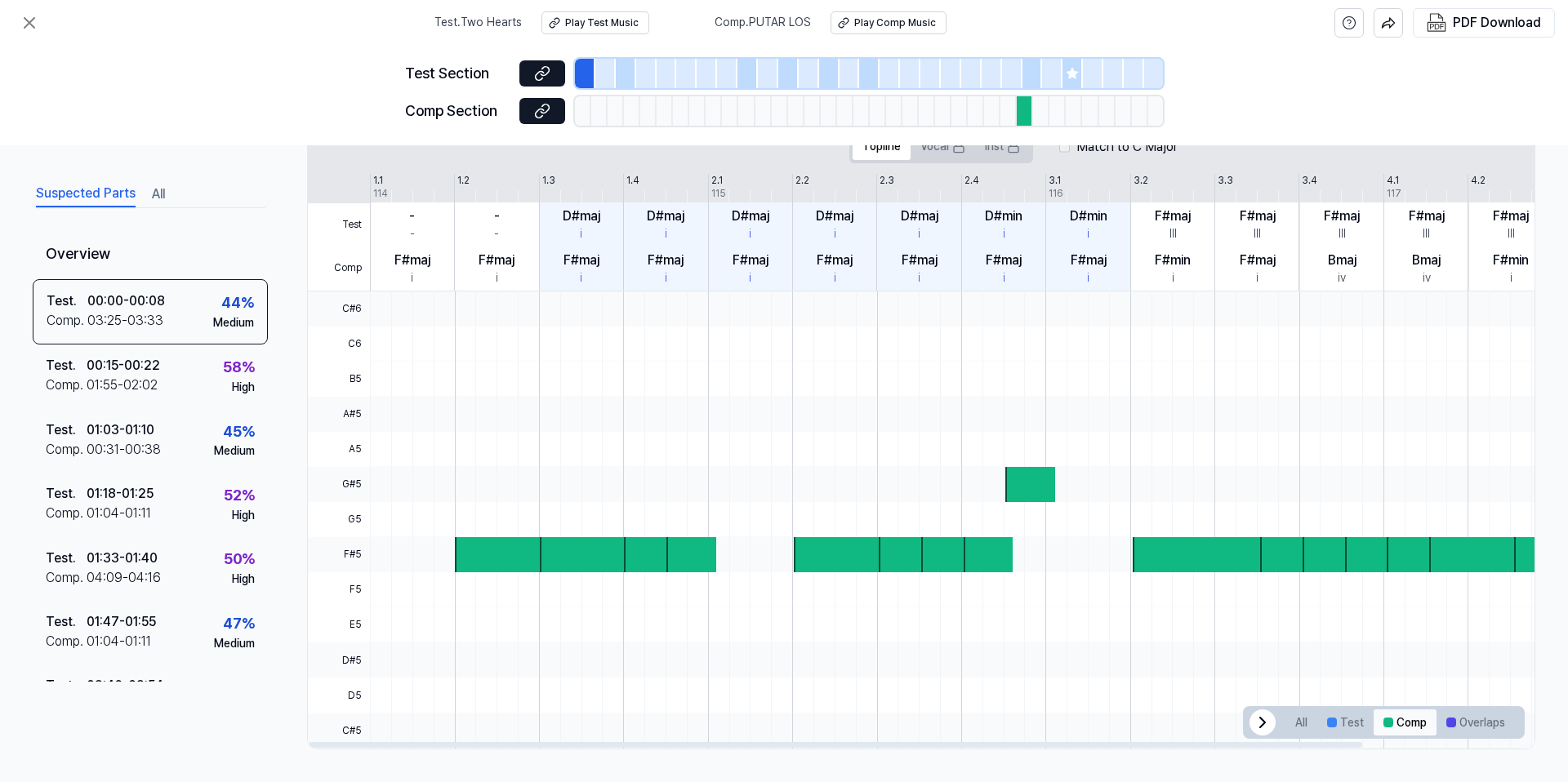
click at [1380, 716] on button "Comp" at bounding box center [1406, 723] width 63 height 26
click at [1461, 724] on button "Overlaps" at bounding box center [1476, 723] width 79 height 26
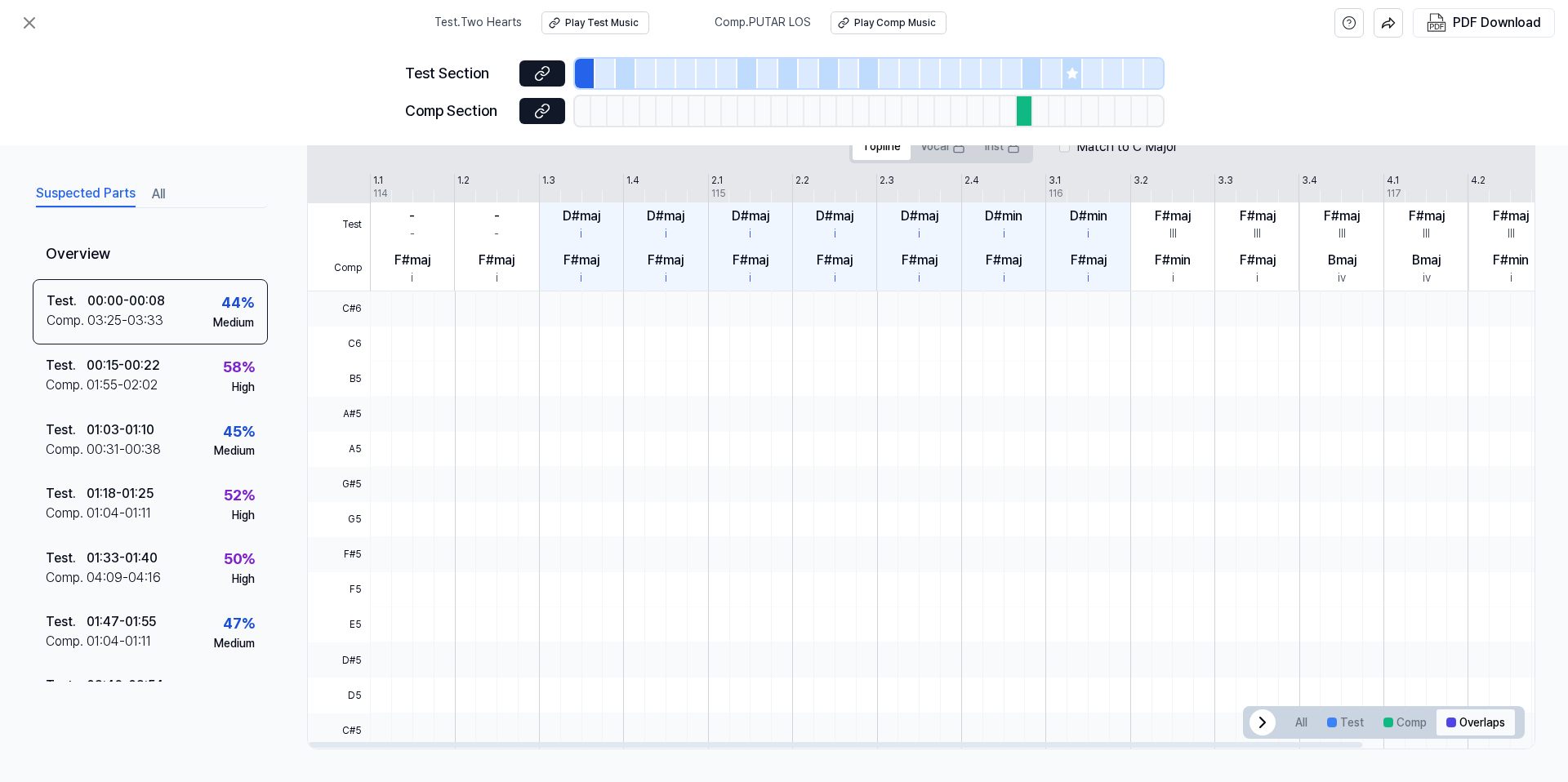
click at [1461, 724] on button "Overlaps" at bounding box center [1476, 723] width 79 height 26
click at [1404, 722] on button "Comp" at bounding box center [1406, 723] width 63 height 26
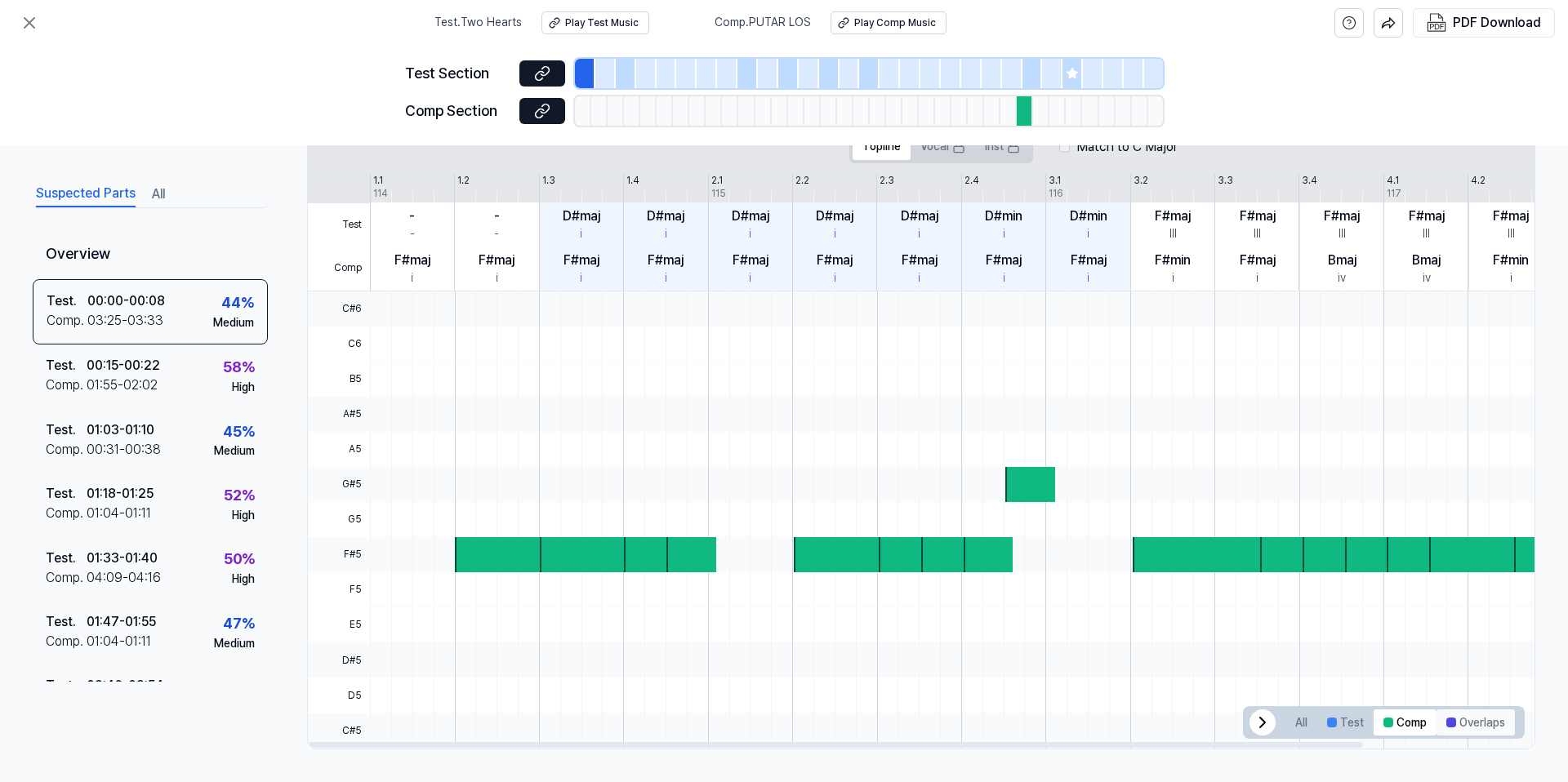
click at [1455, 723] on button "Overlaps" at bounding box center [1476, 723] width 79 height 26
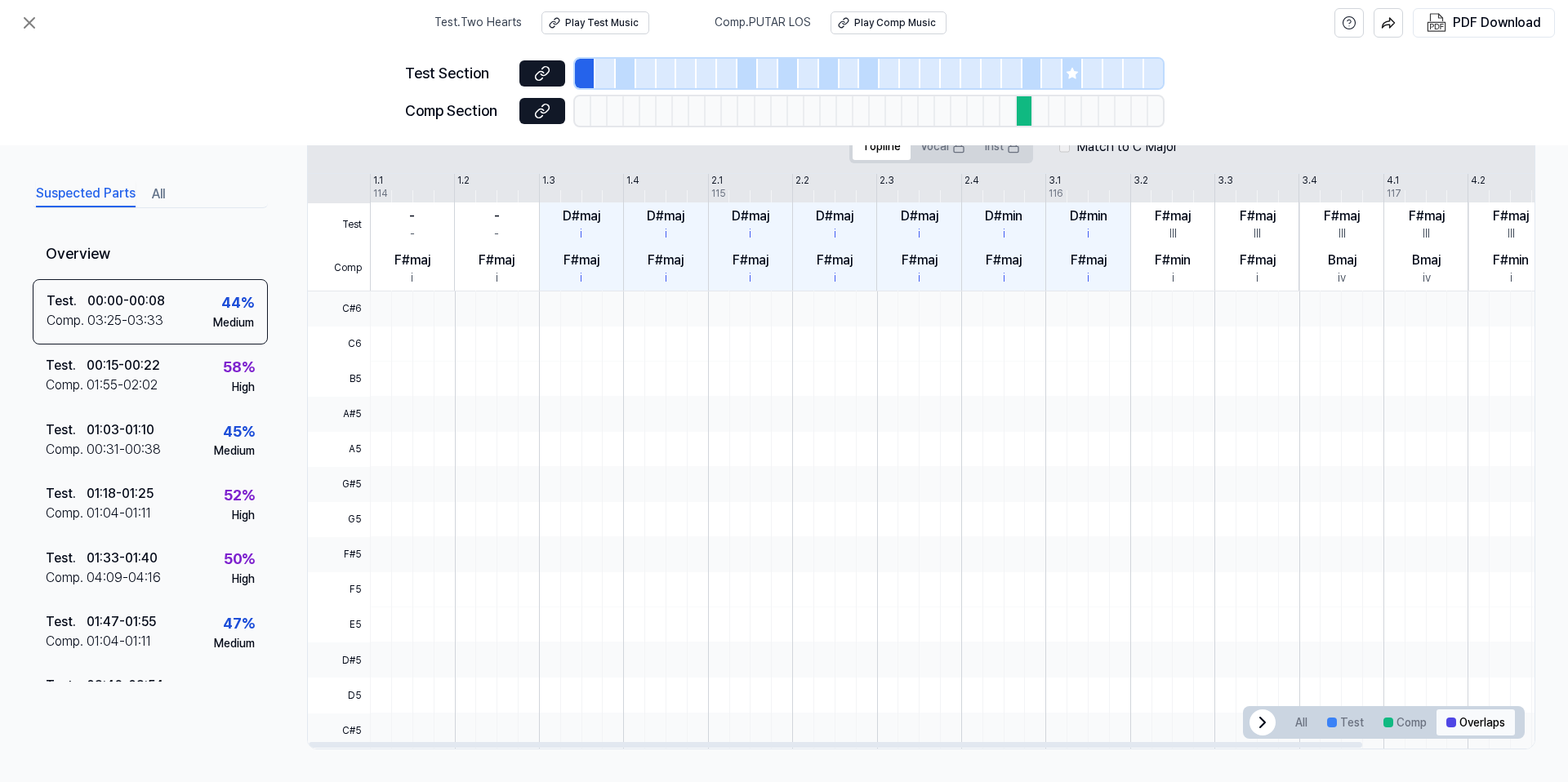
click at [1455, 723] on button "Overlaps" at bounding box center [1476, 723] width 79 height 26
click at [1341, 723] on button "Test" at bounding box center [1345, 723] width 57 height 26
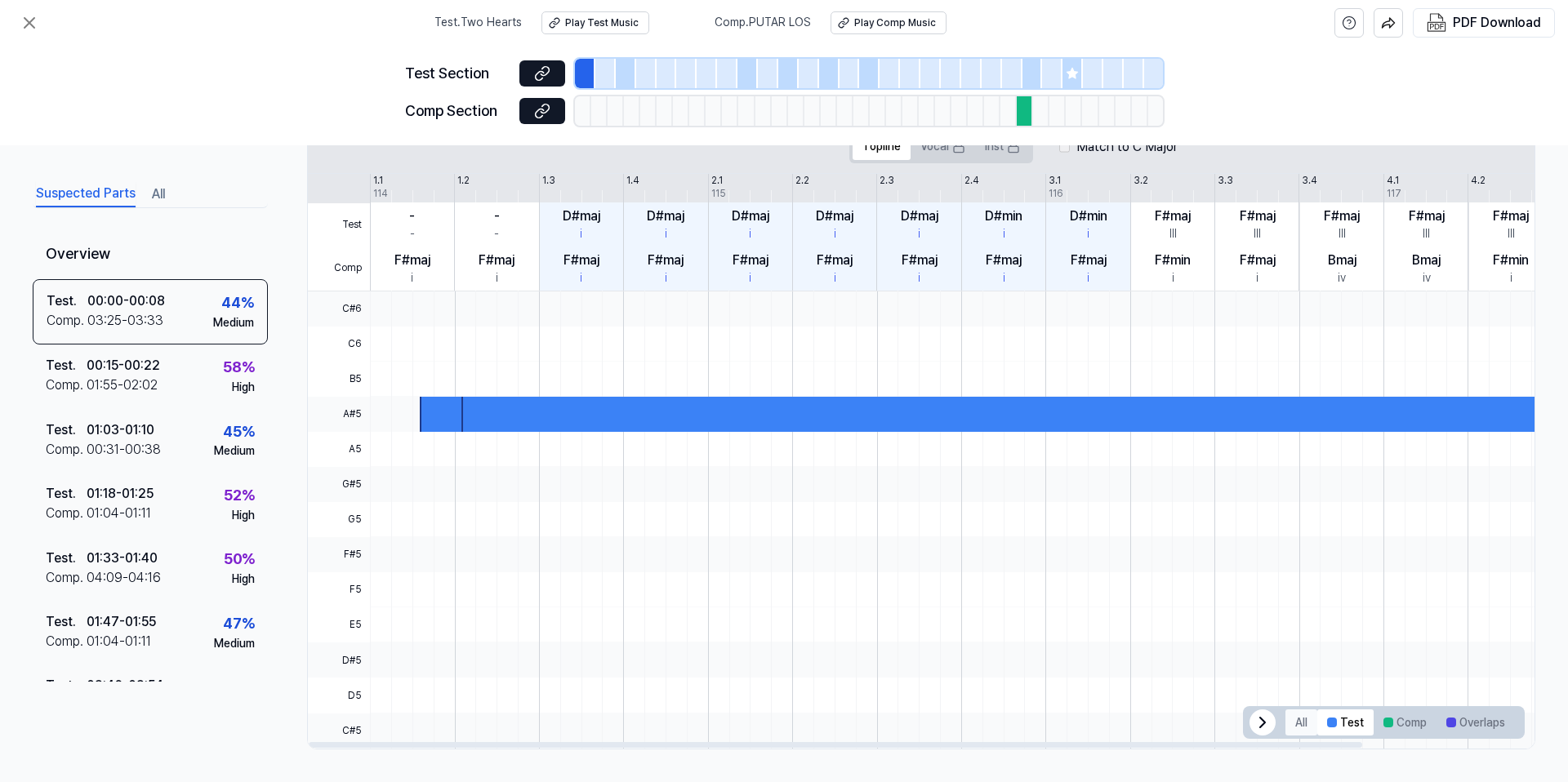
click at [1296, 722] on button "All" at bounding box center [1301, 723] width 31 height 26
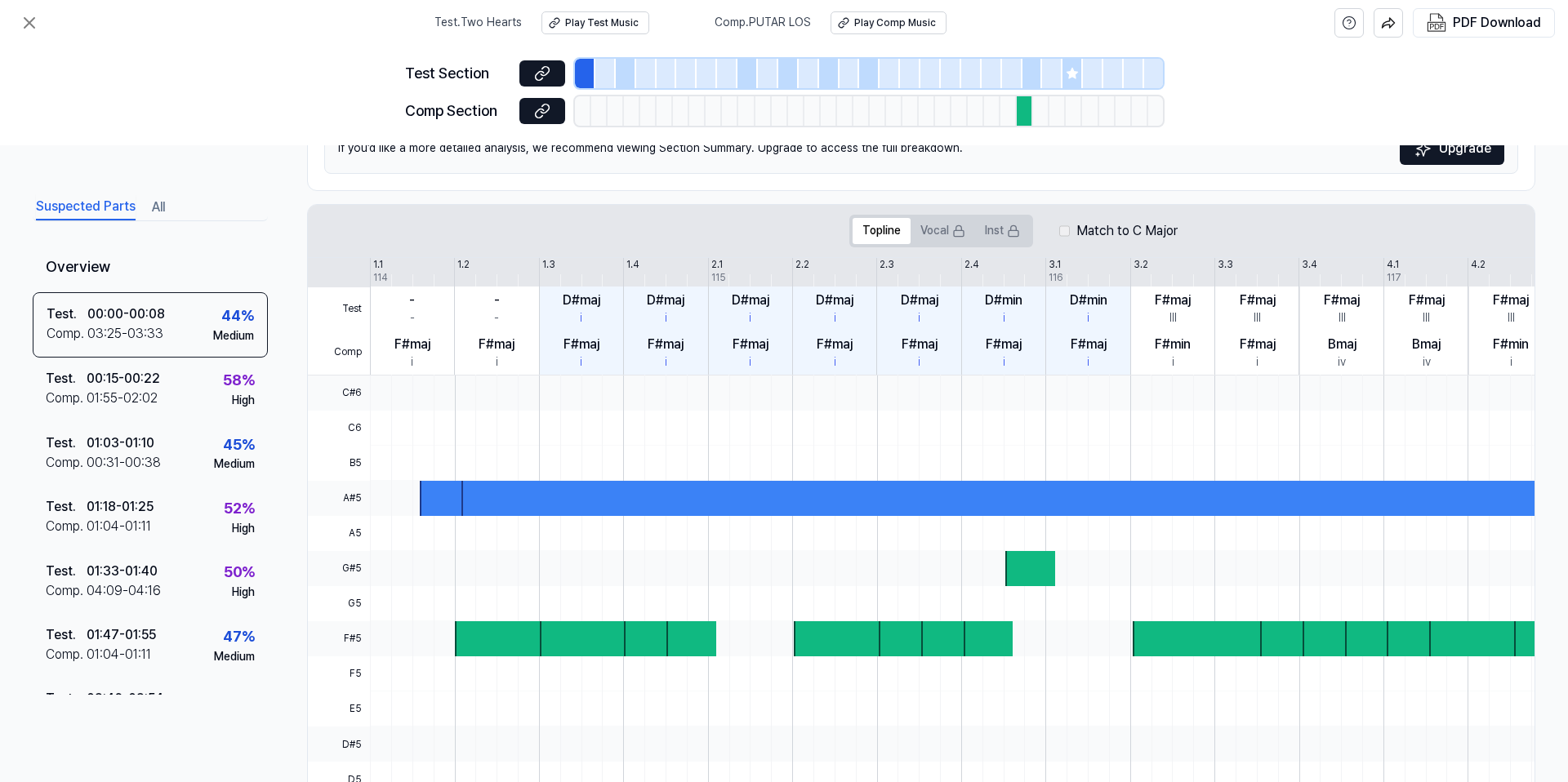
scroll to position [235, 0]
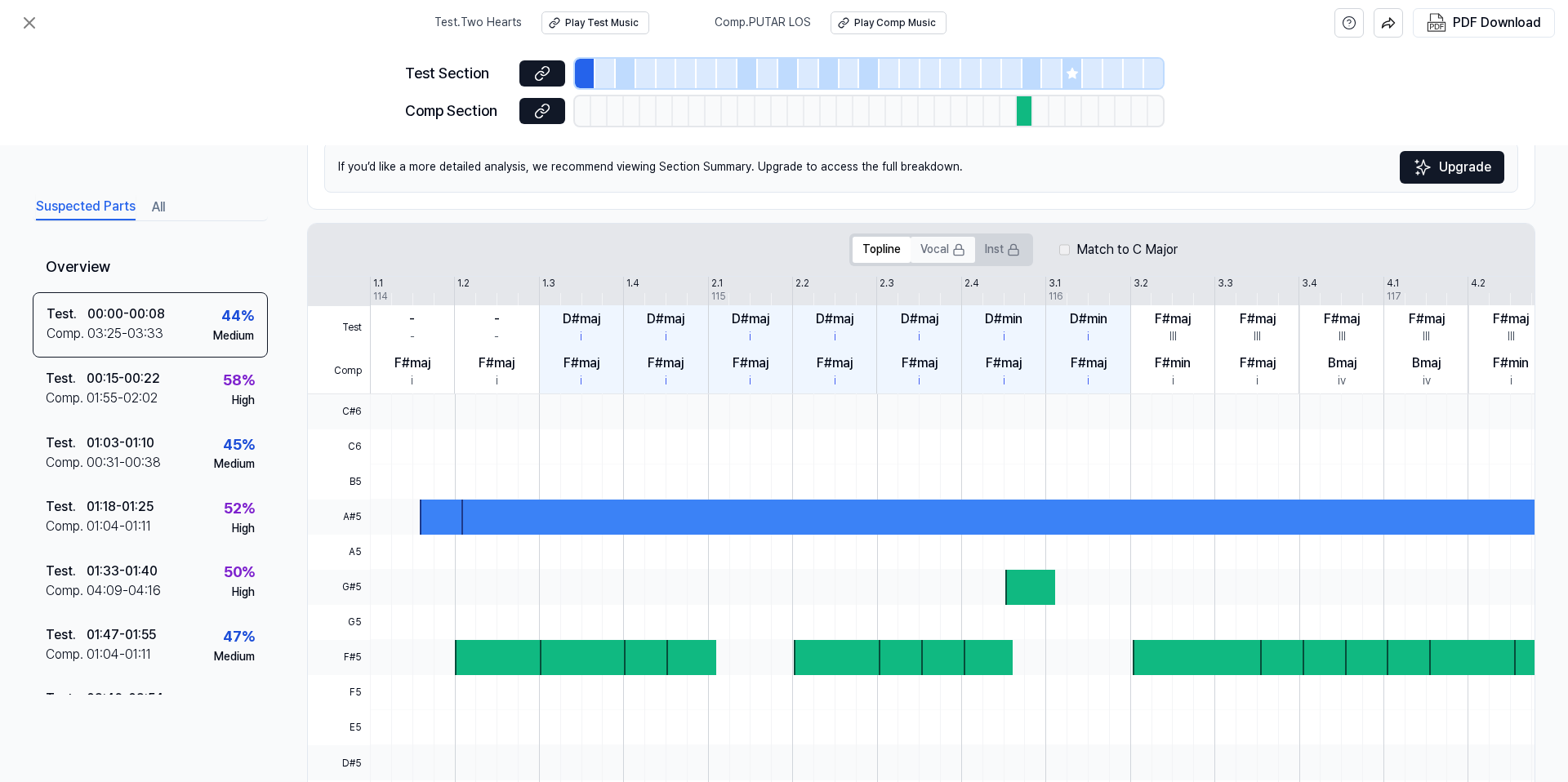
click at [946, 247] on button "Vocal" at bounding box center [943, 250] width 65 height 26
click at [946, 253] on button "Vocal" at bounding box center [943, 250] width 65 height 26
